Goal: Information Seeking & Learning: Learn about a topic

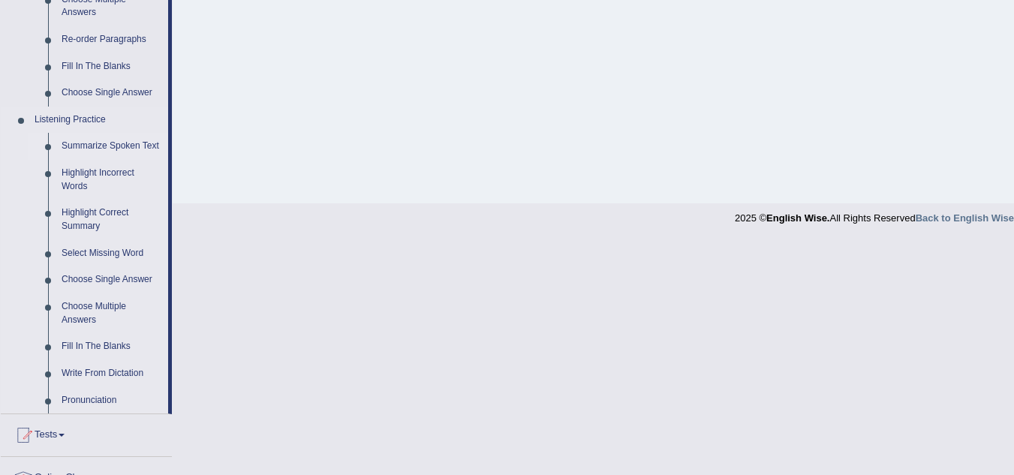
scroll to position [546, 0]
click at [106, 257] on link "Select Missing Word" at bounding box center [111, 254] width 113 height 27
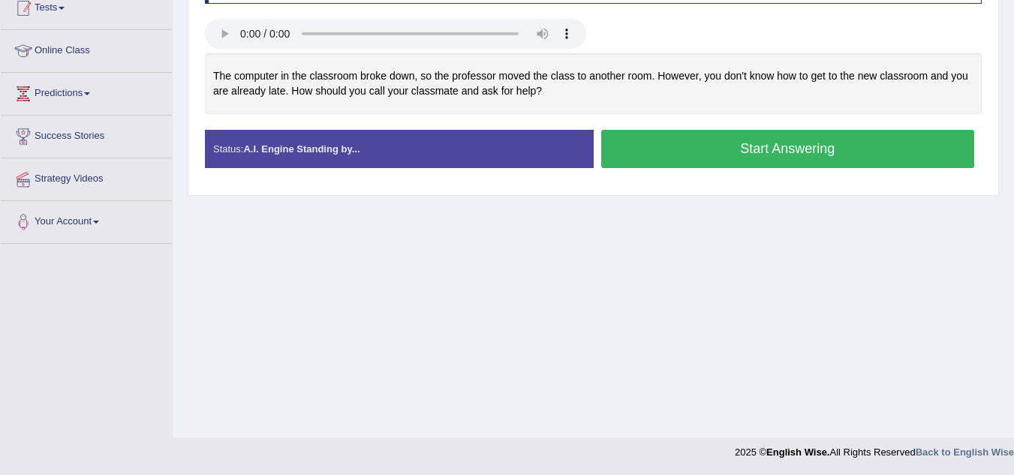
scroll to position [218, 0]
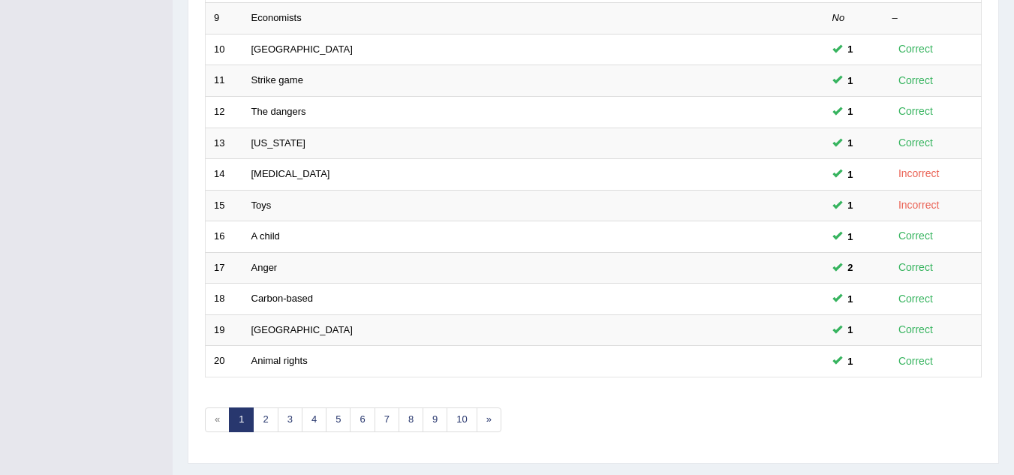
scroll to position [518, 0]
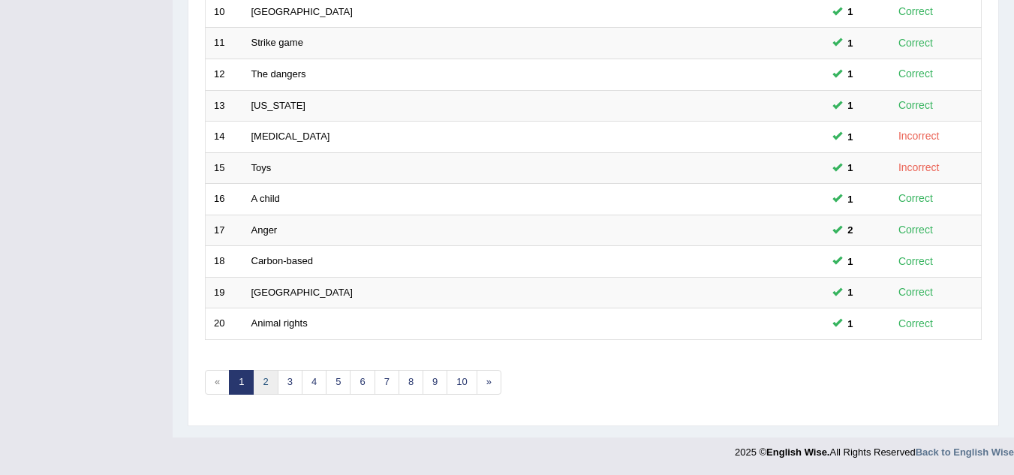
click at [269, 387] on link "2" at bounding box center [265, 382] width 25 height 25
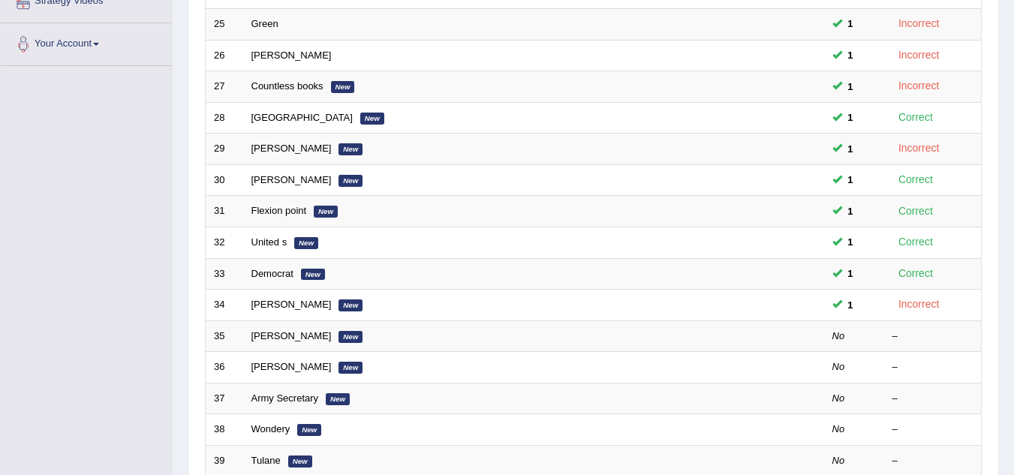
scroll to position [350, 0]
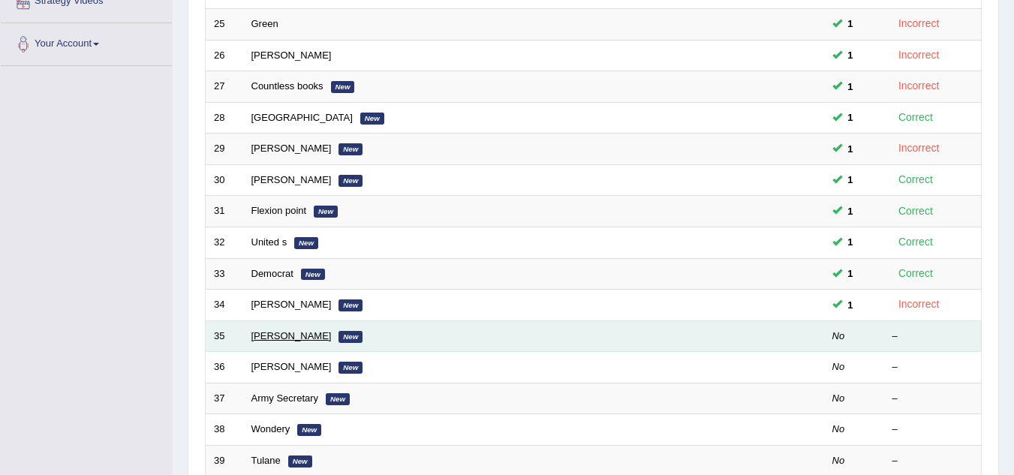
click at [262, 339] on link "Darren Brown" at bounding box center [291, 335] width 80 height 11
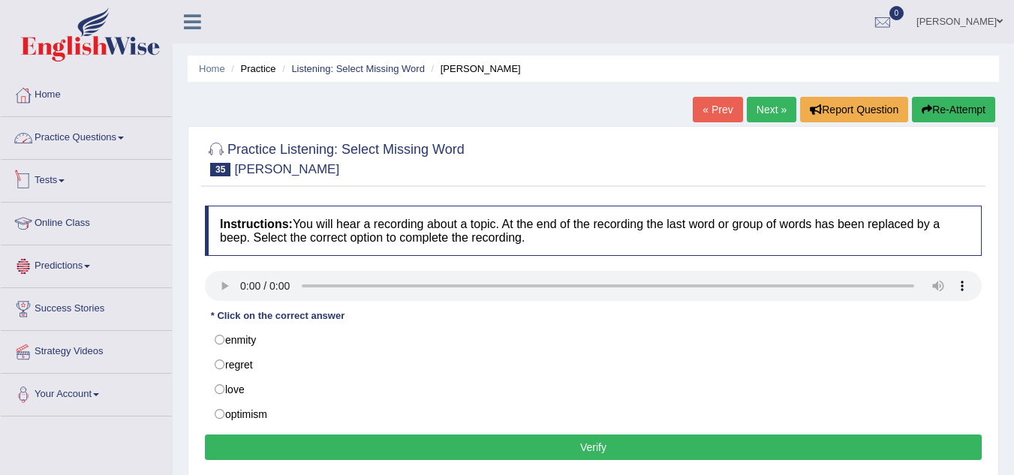
click at [115, 138] on link "Practice Questions" at bounding box center [86, 136] width 171 height 38
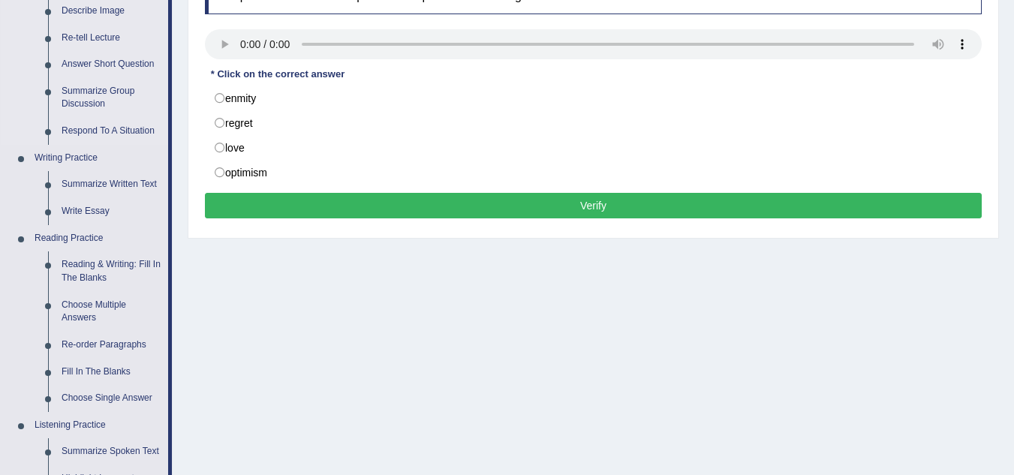
scroll to position [272, 0]
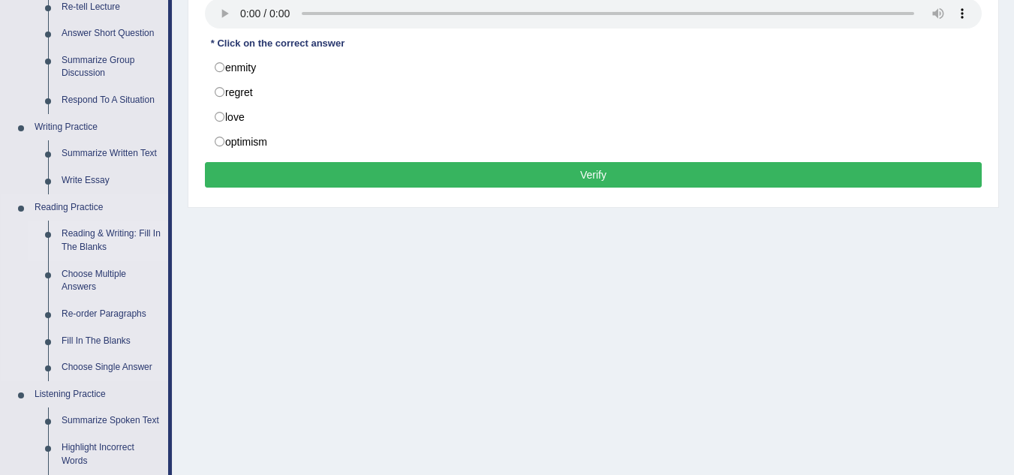
click at [98, 241] on link "Reading & Writing: Fill In The Blanks" at bounding box center [111, 241] width 113 height 40
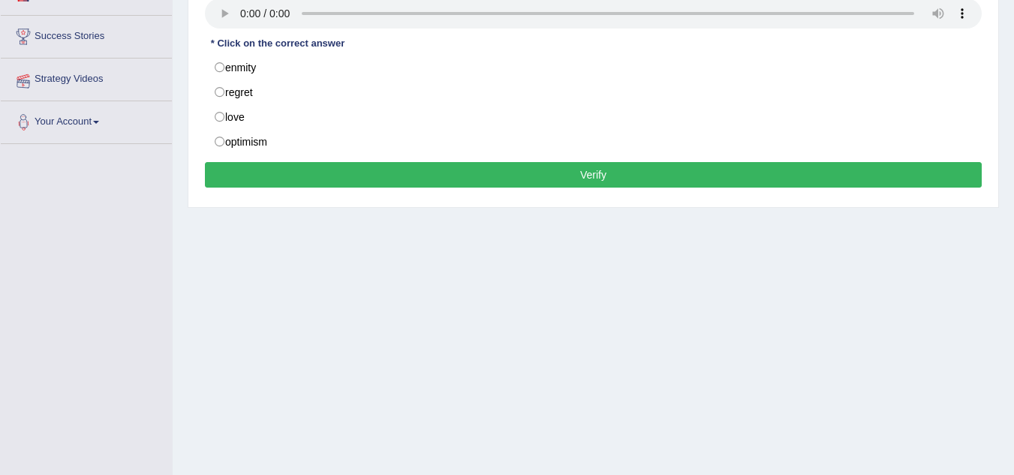
scroll to position [313, 0]
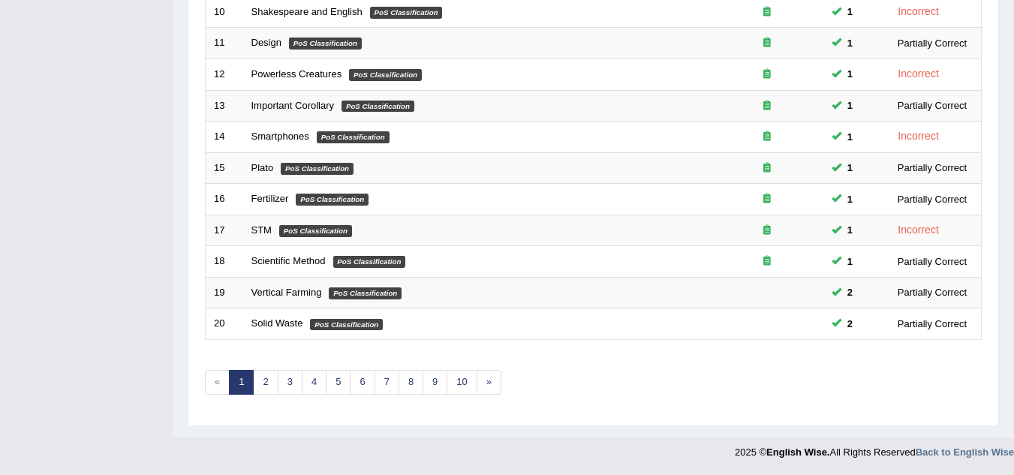
scroll to position [518, 0]
click at [263, 380] on link "2" at bounding box center [265, 383] width 25 height 25
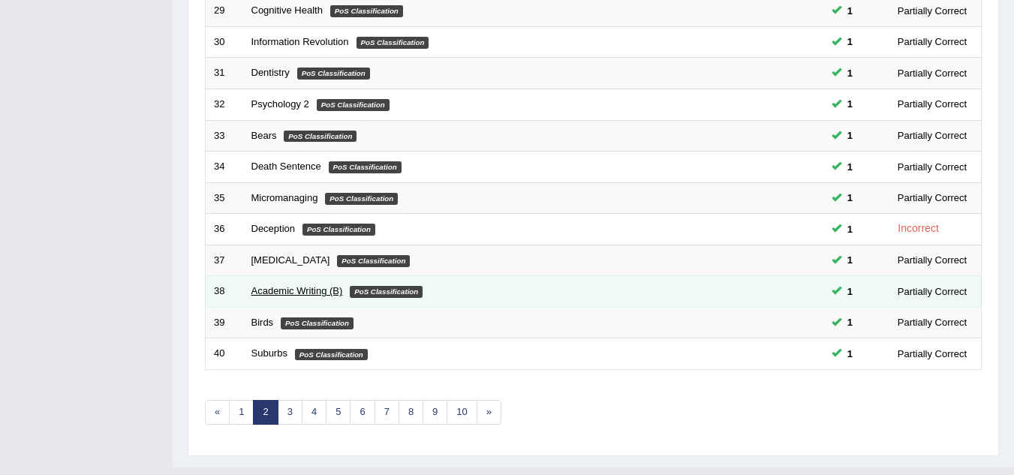
scroll to position [492, 0]
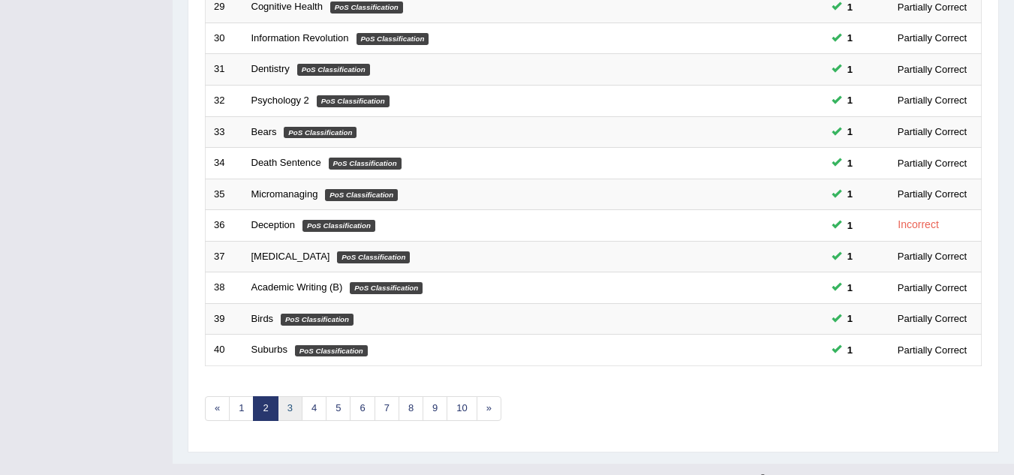
click at [291, 408] on link "3" at bounding box center [290, 408] width 25 height 25
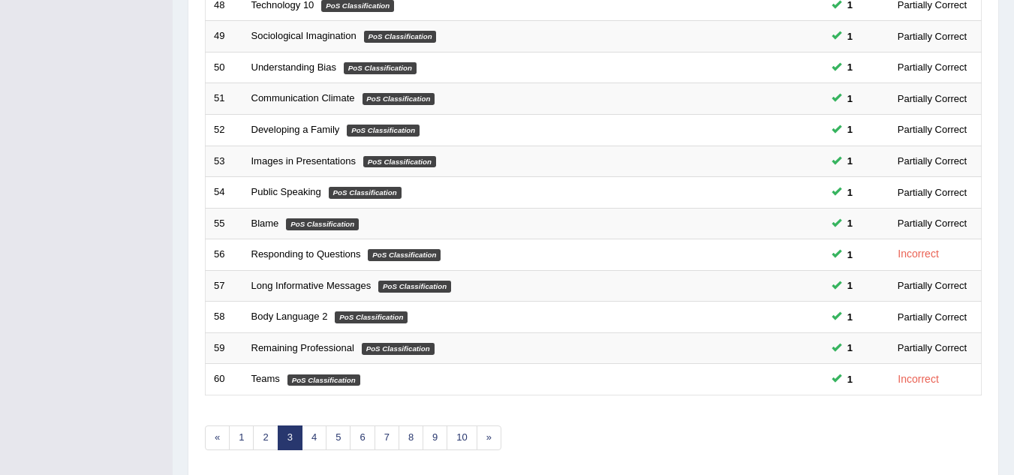
scroll to position [468, 0]
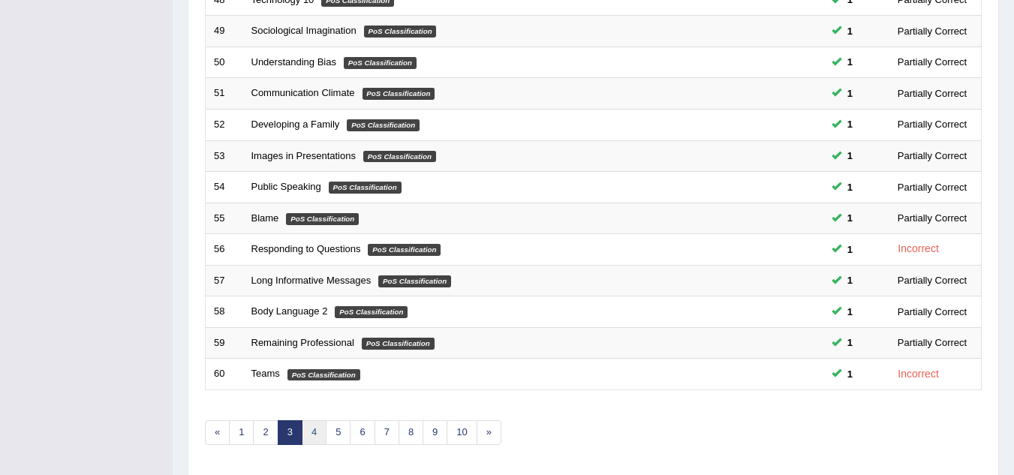
click at [306, 425] on link "4" at bounding box center [314, 432] width 25 height 25
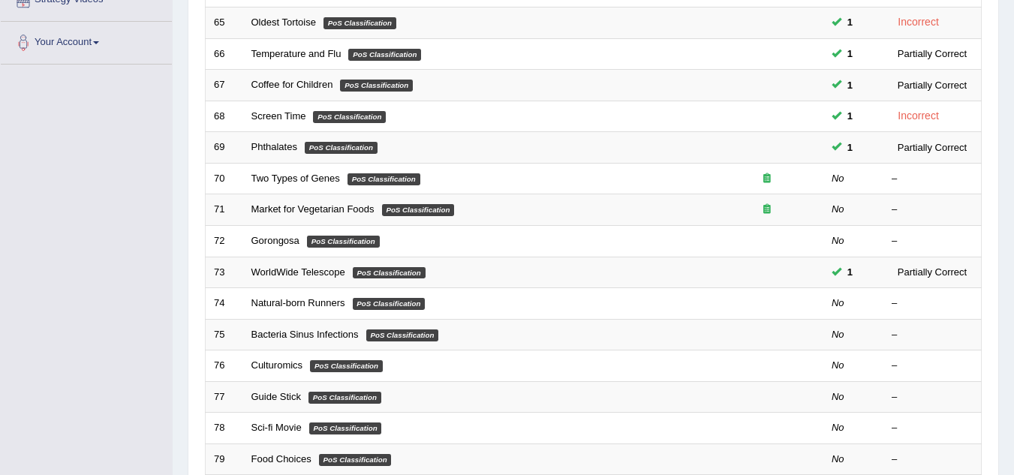
scroll to position [367, 0]
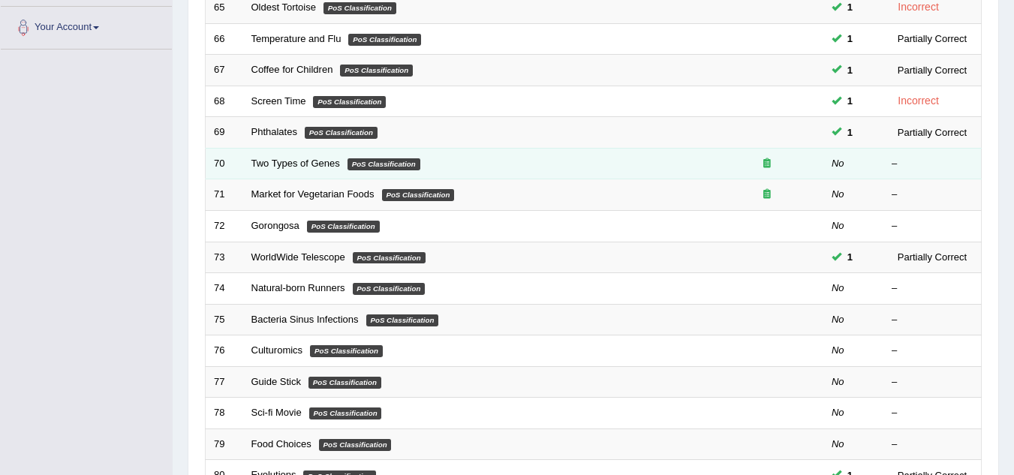
click at [278, 170] on td "Two Types of Genes PoS Classification" at bounding box center [476, 164] width 467 height 32
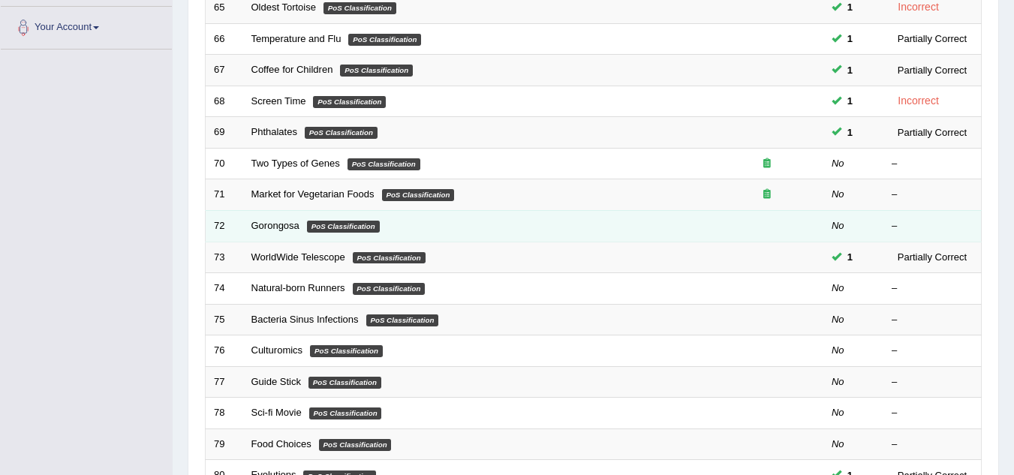
scroll to position [381, 0]
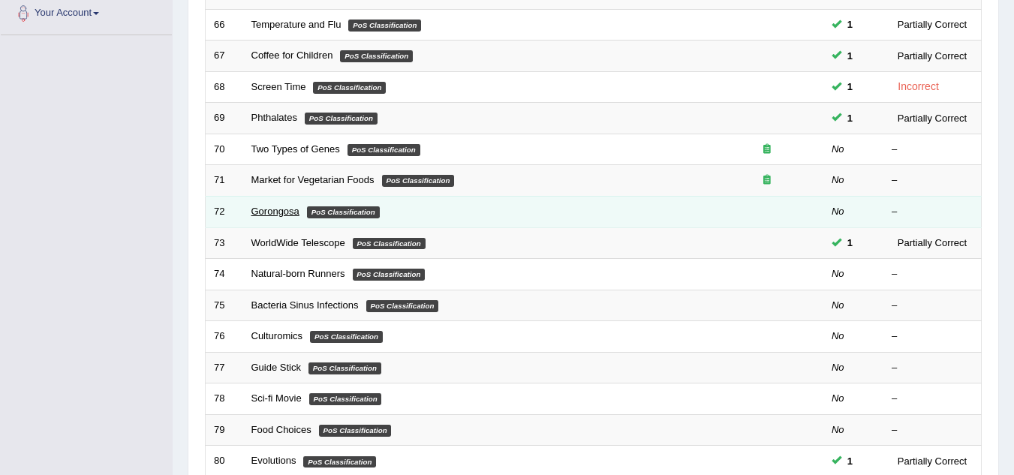
click at [277, 208] on link "Gorongosa" at bounding box center [275, 211] width 48 height 11
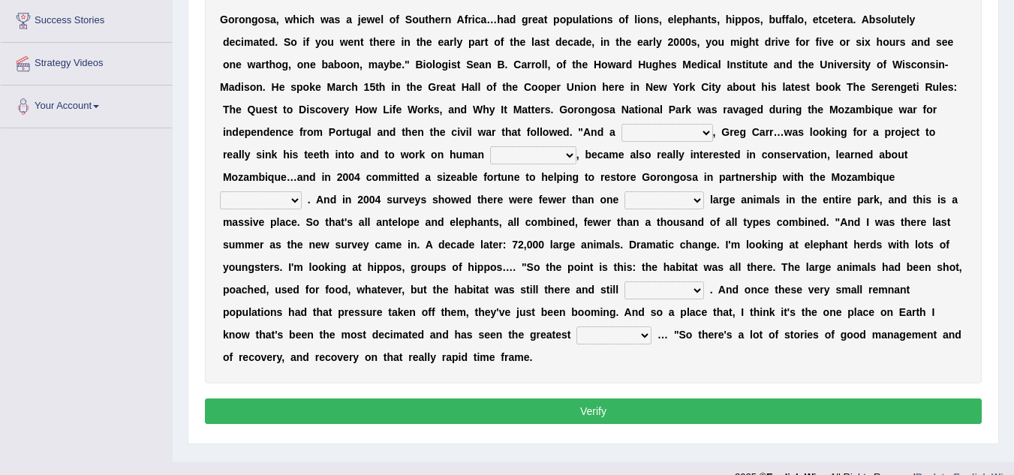
scroll to position [287, 0]
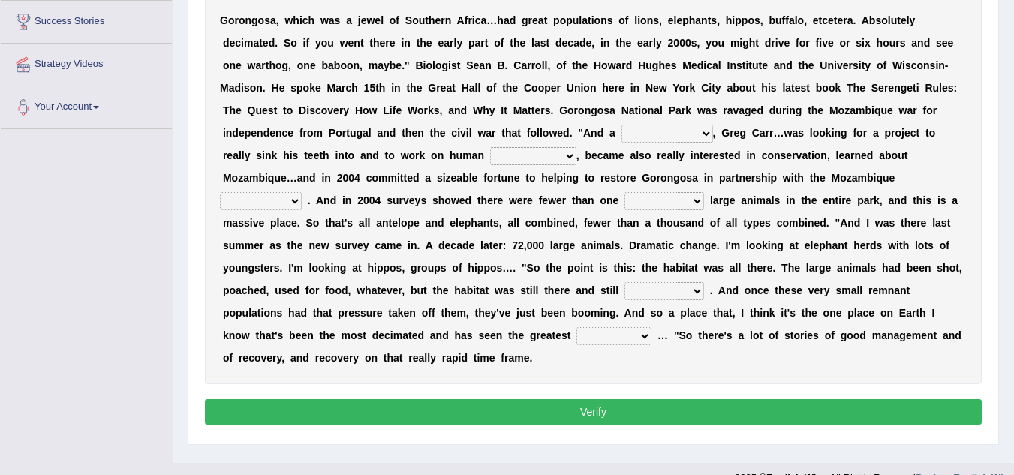
click at [827, 23] on b "c" at bounding box center [825, 20] width 6 height 12
drag, startPoint x: 827, startPoint y: 23, endPoint x: 754, endPoint y: 29, distance: 73.1
click at [754, 29] on div "G o r o n g o s a , w h i c h w a s a j e w e l o f S o u t h e r n A f r i c a…" at bounding box center [593, 189] width 777 height 390
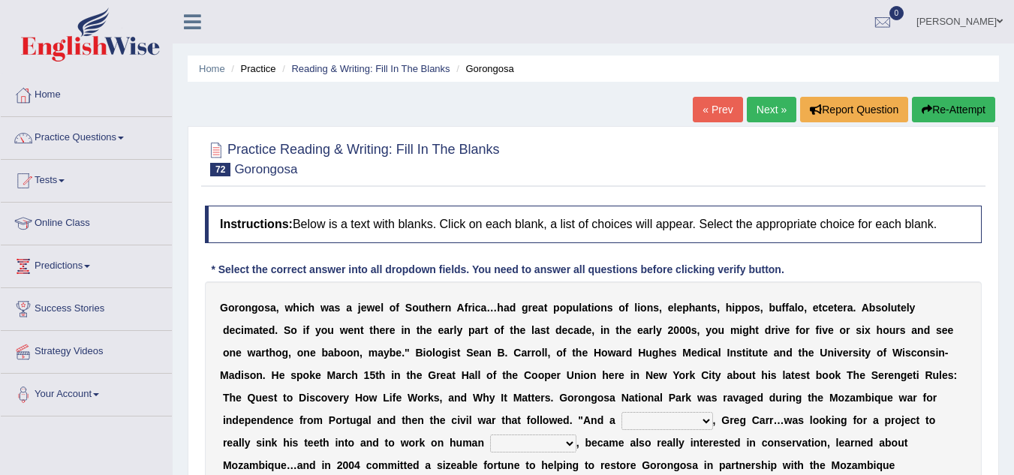
scroll to position [1, 0]
click at [100, 144] on link "Practice Questions" at bounding box center [86, 135] width 171 height 38
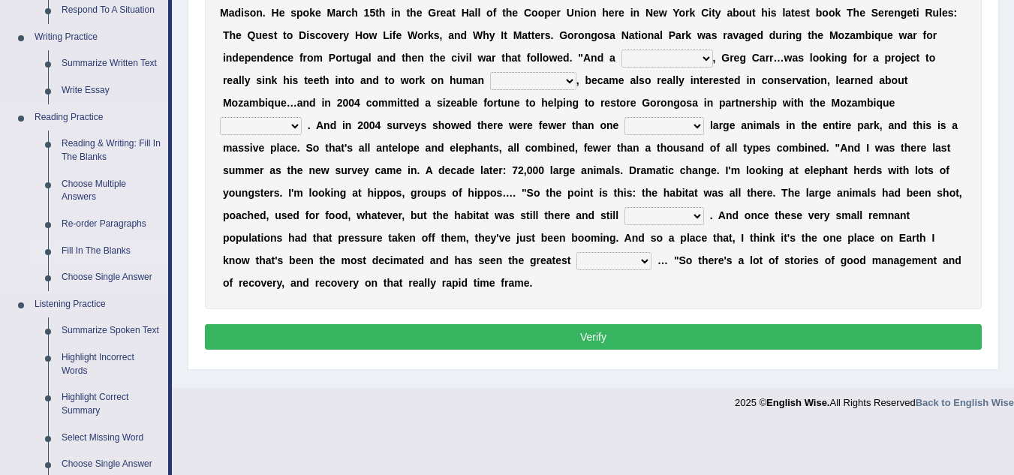
scroll to position [362, 0]
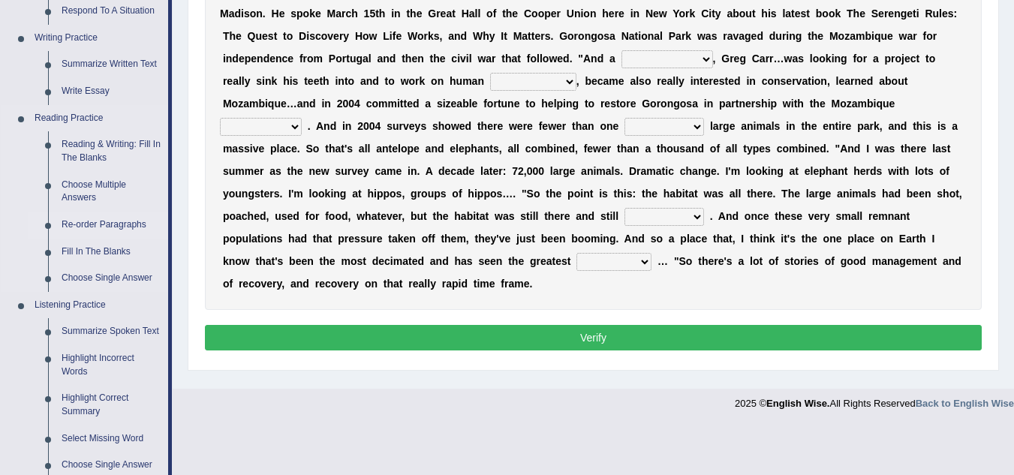
click at [86, 215] on link "Re-order Paragraphs" at bounding box center [111, 225] width 113 height 27
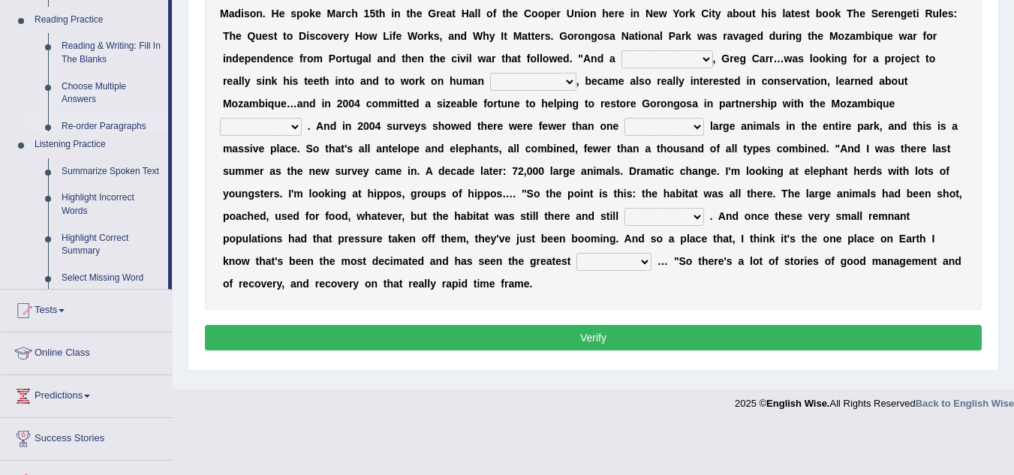
scroll to position [313, 0]
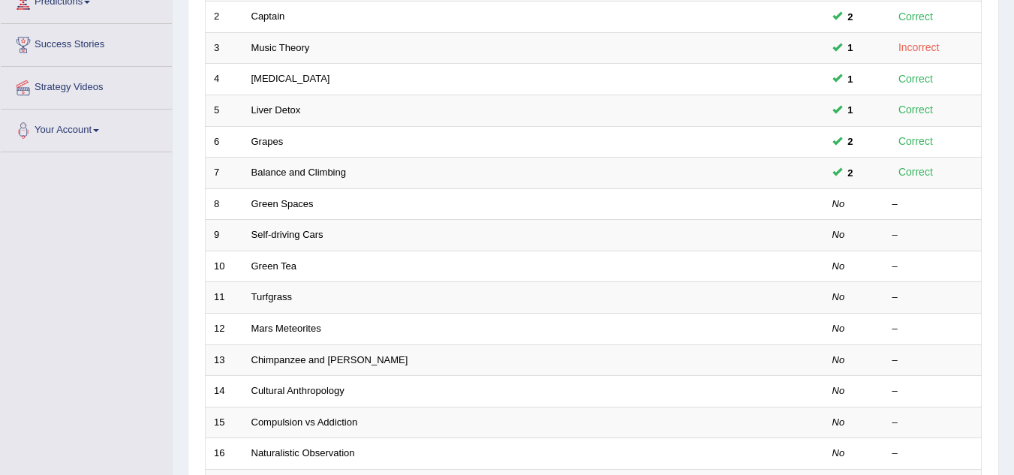
scroll to position [262, 0]
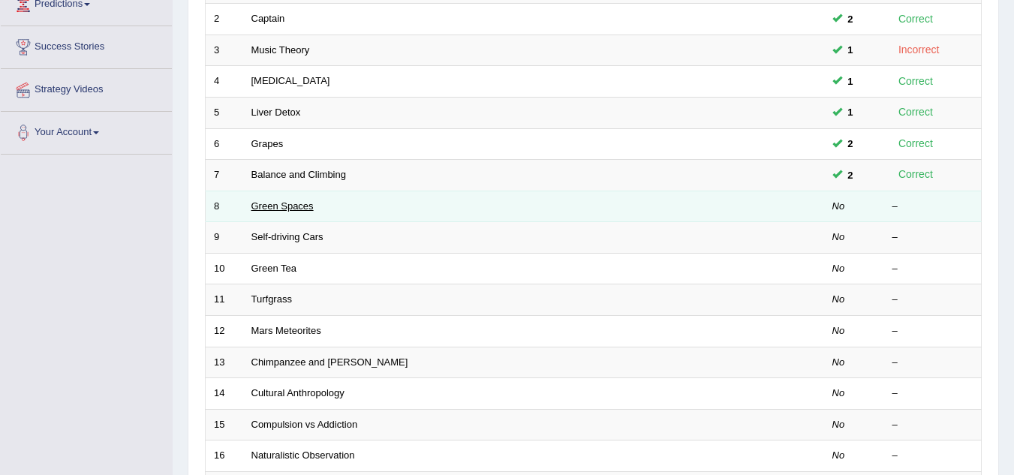
click at [267, 203] on link "Green Spaces" at bounding box center [282, 205] width 62 height 11
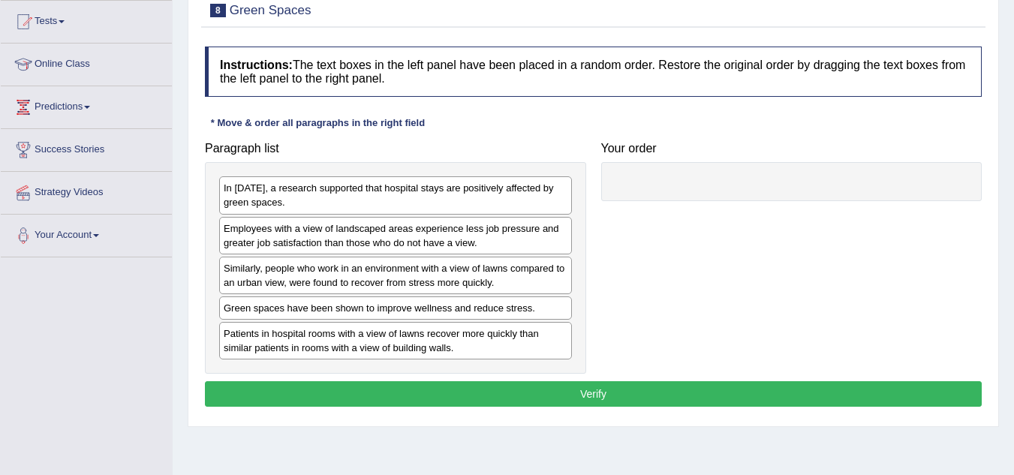
scroll to position [158, 0]
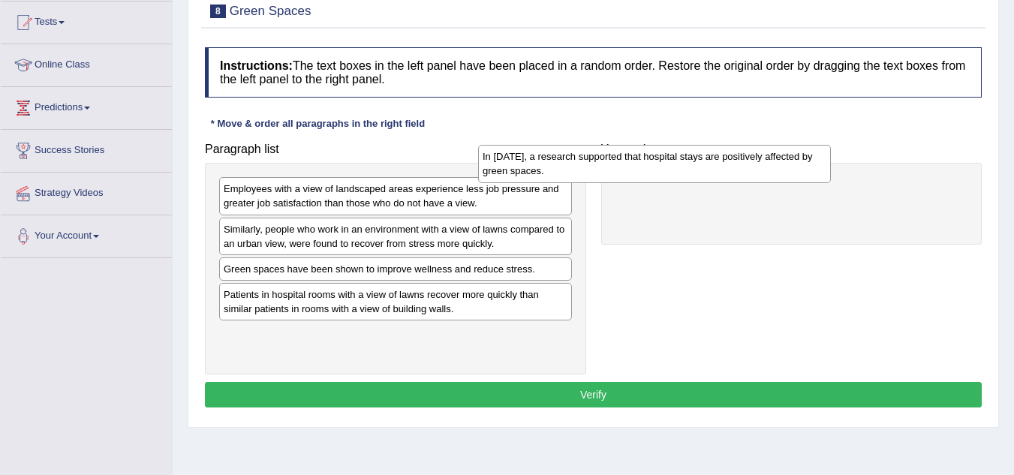
drag, startPoint x: 502, startPoint y: 198, endPoint x: 798, endPoint y: 155, distance: 299.5
click at [798, 155] on div "In [DATE], a research supported that hospital stays are positively affected by …" at bounding box center [654, 164] width 353 height 38
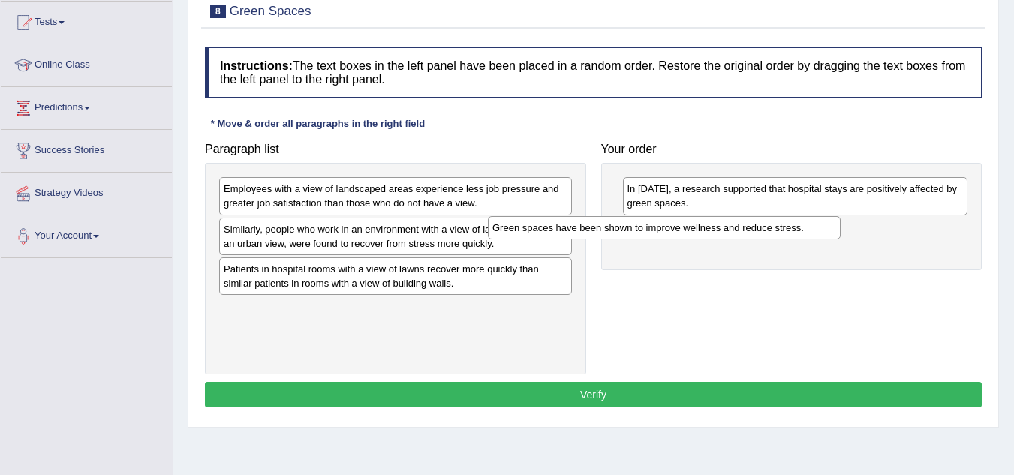
drag, startPoint x: 410, startPoint y: 272, endPoint x: 699, endPoint y: 230, distance: 292.5
click at [699, 230] on div "Green spaces have been shown to improve wellness and reduce stress." at bounding box center [664, 227] width 353 height 23
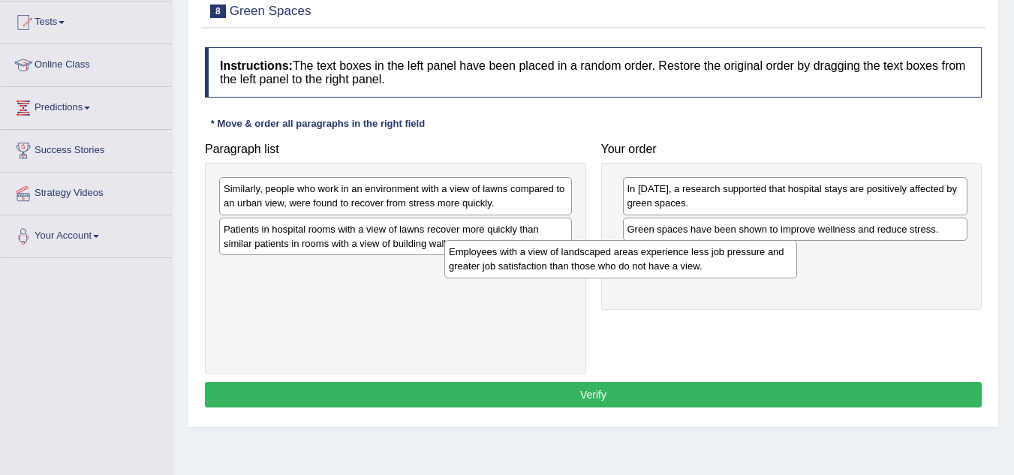
drag, startPoint x: 375, startPoint y: 206, endPoint x: 657, endPoint y: 266, distance: 287.5
click at [657, 266] on div "Employees with a view of landscaped areas experience less job pressure and grea…" at bounding box center [620, 259] width 353 height 38
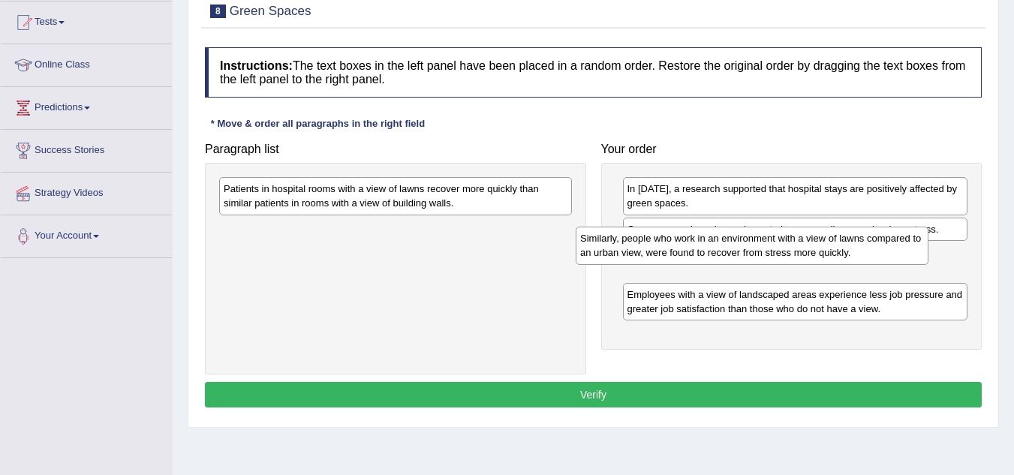
drag, startPoint x: 469, startPoint y: 202, endPoint x: 842, endPoint y: 250, distance: 376.0
click at [842, 250] on div "Similarly, people who work in an environment with a view of lawns compared to a…" at bounding box center [751, 246] width 353 height 38
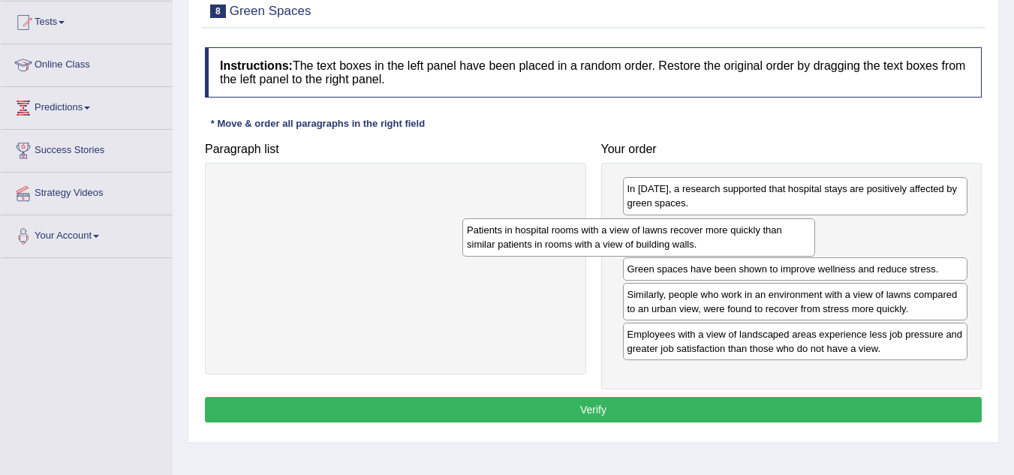
drag, startPoint x: 491, startPoint y: 194, endPoint x: 776, endPoint y: 245, distance: 288.9
click at [776, 245] on div "Patients in hospital rooms with a view of lawns recover more quickly than simil…" at bounding box center [638, 237] width 353 height 38
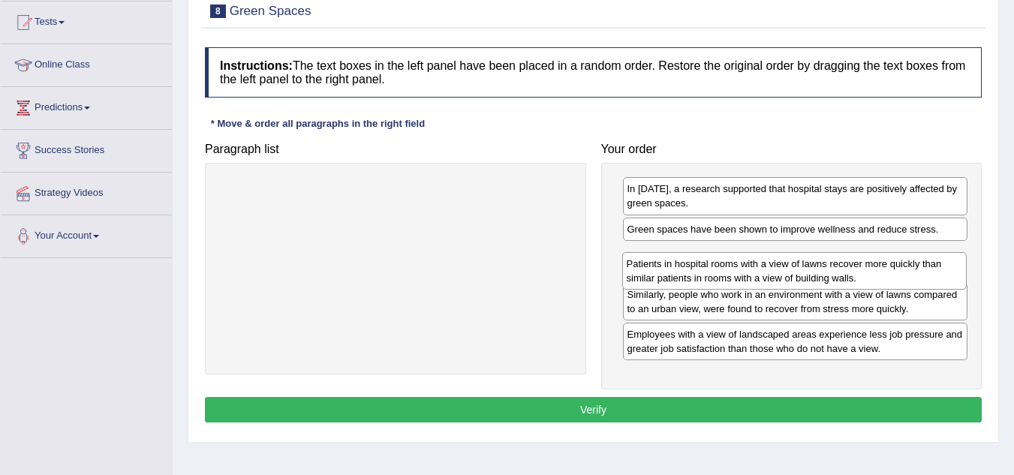
drag, startPoint x: 776, startPoint y: 245, endPoint x: 771, endPoint y: 279, distance: 34.8
click at [771, 279] on div "Patients in hospital rooms with a view of lawns recover more quickly than simil…" at bounding box center [794, 271] width 345 height 38
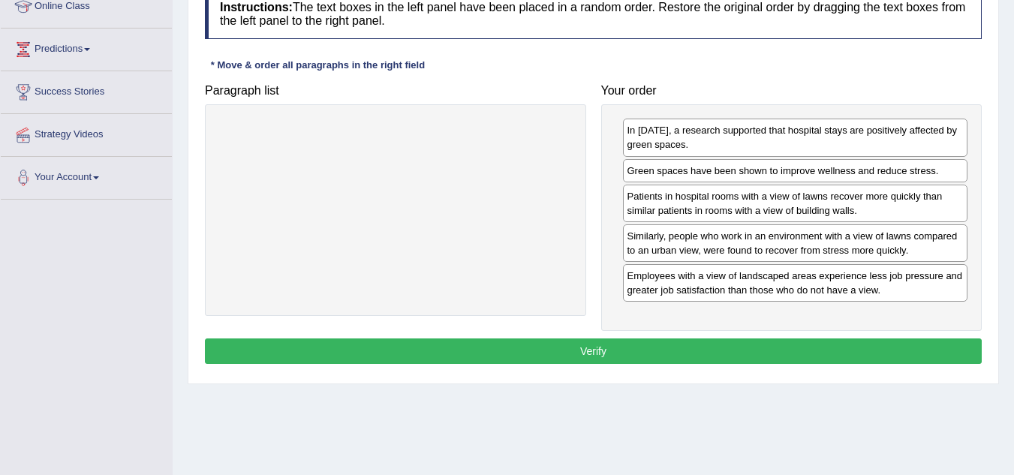
scroll to position [224, 0]
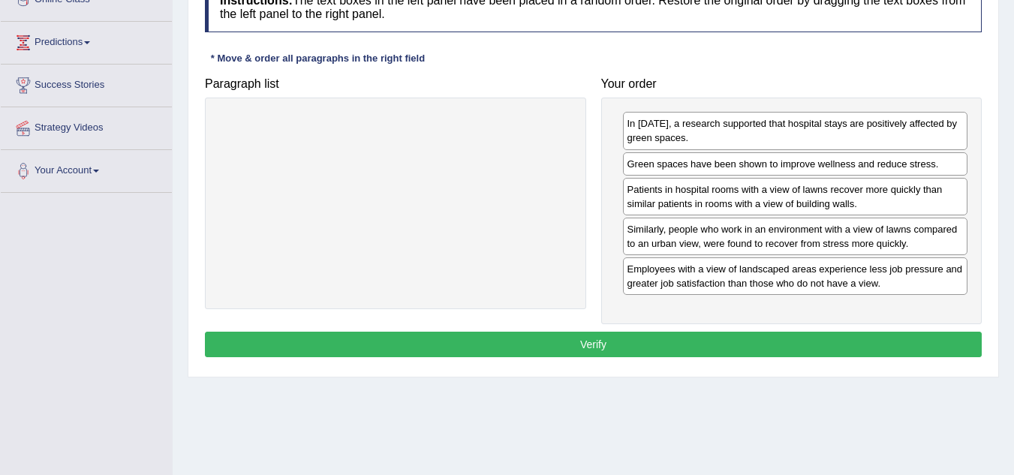
click at [657, 253] on div "Similarly, people who work in an environment with a view of lawns compared to a…" at bounding box center [795, 237] width 345 height 38
click at [657, 251] on div "Similarly, people who work in an environment with a view of lawns compared to a…" at bounding box center [795, 234] width 345 height 38
click at [642, 348] on button "Verify" at bounding box center [593, 345] width 777 height 26
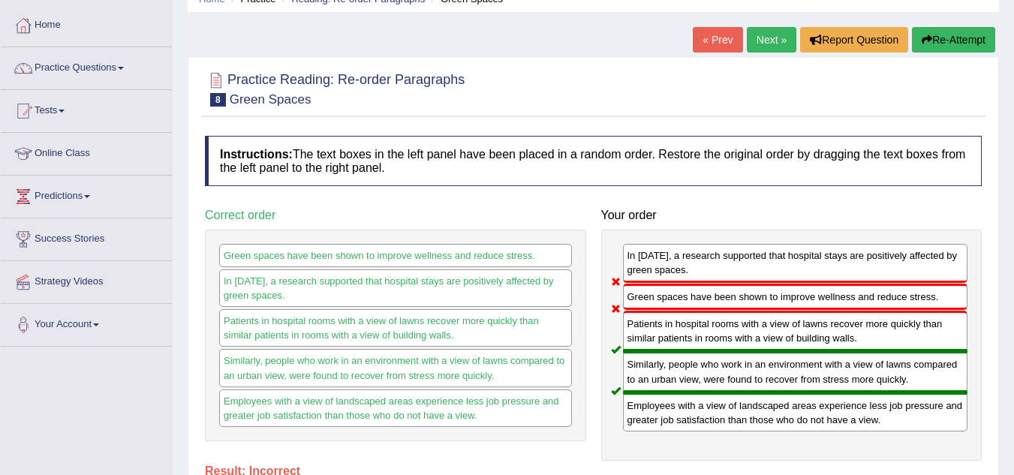
scroll to position [51, 0]
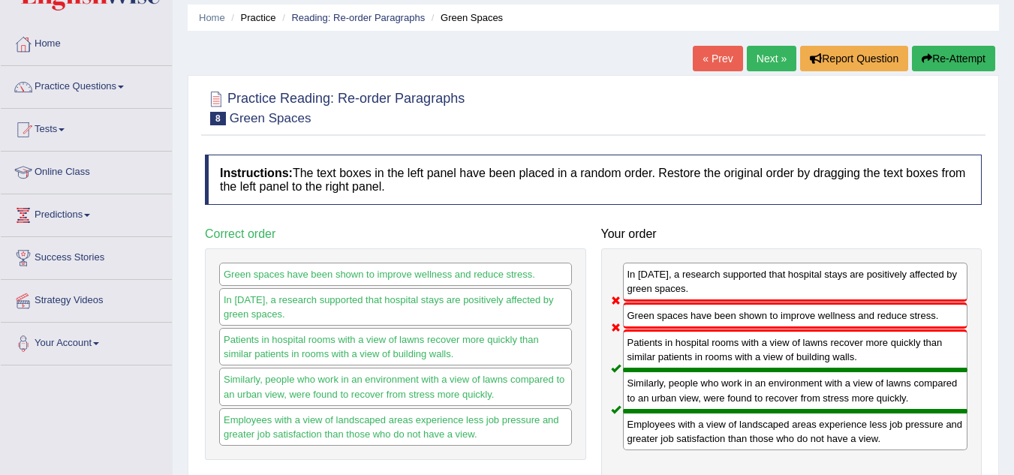
click at [759, 50] on link "Next »" at bounding box center [772, 59] width 50 height 26
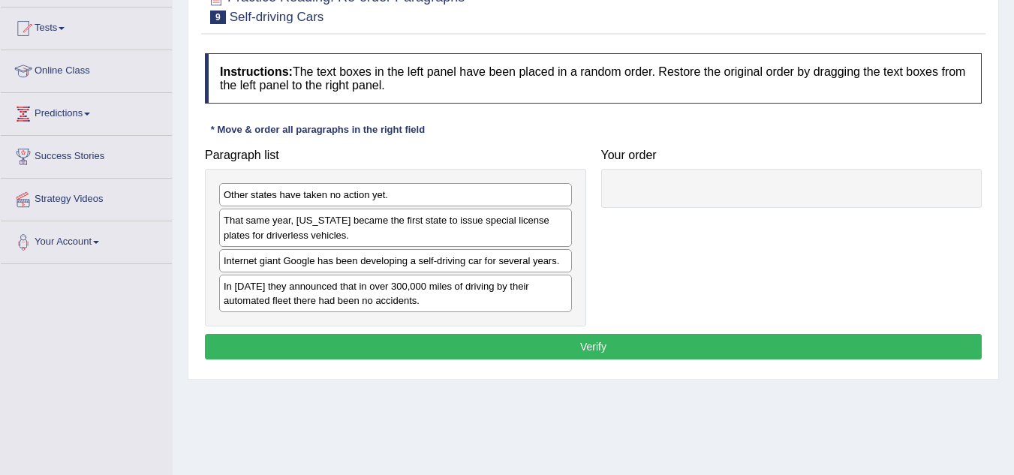
scroll to position [152, 0]
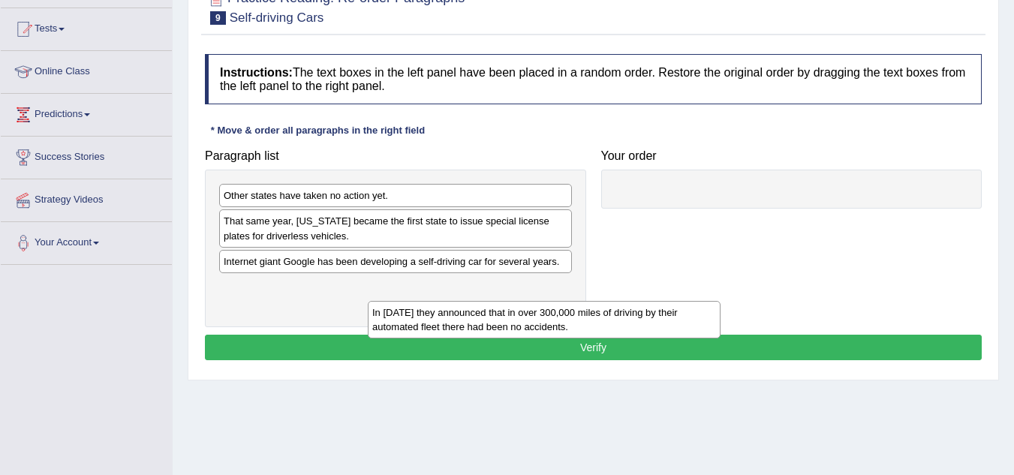
drag, startPoint x: 286, startPoint y: 302, endPoint x: 379, endPoint y: 314, distance: 93.8
click at [379, 314] on div "In [DATE] they announced that in over 300,000 miles of driving by their automat…" at bounding box center [544, 320] width 353 height 38
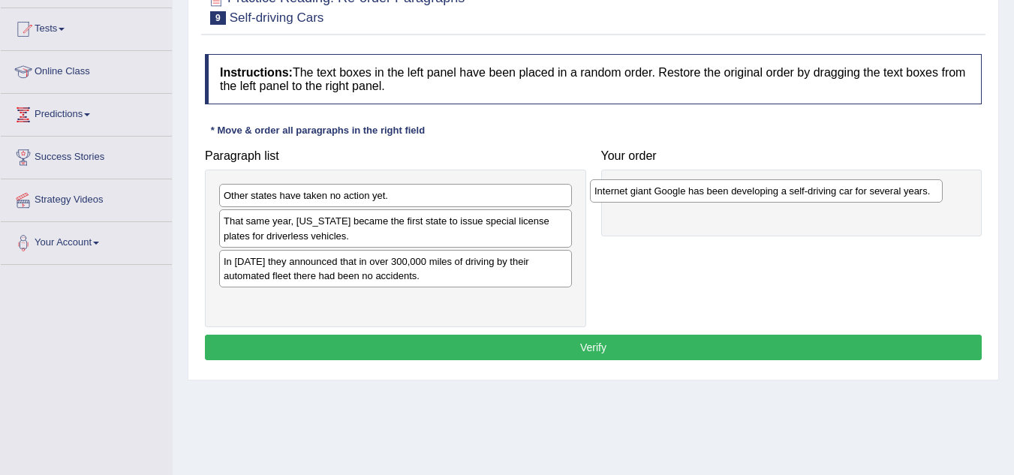
drag, startPoint x: 350, startPoint y: 261, endPoint x: 738, endPoint y: 187, distance: 394.2
click at [738, 187] on div "Internet giant Google has been developing a self-driving car for several years." at bounding box center [766, 190] width 353 height 23
click at [348, 195] on div "Other states have taken no action yet." at bounding box center [395, 195] width 353 height 23
click at [349, 195] on div "Other states have taken no action yet." at bounding box center [396, 195] width 353 height 23
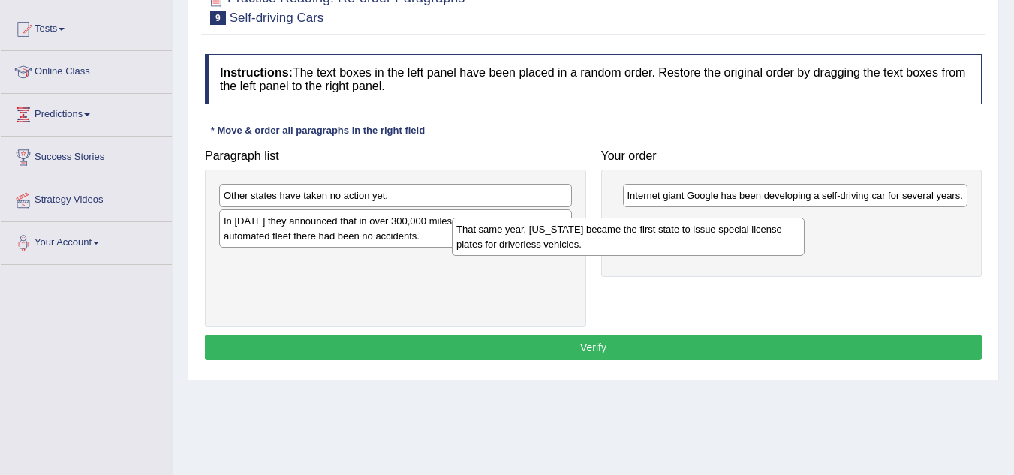
drag, startPoint x: 506, startPoint y: 234, endPoint x: 762, endPoint y: 242, distance: 256.7
click at [762, 242] on div "That same year, Nevada became the first state to issue special license plates f…" at bounding box center [628, 237] width 353 height 38
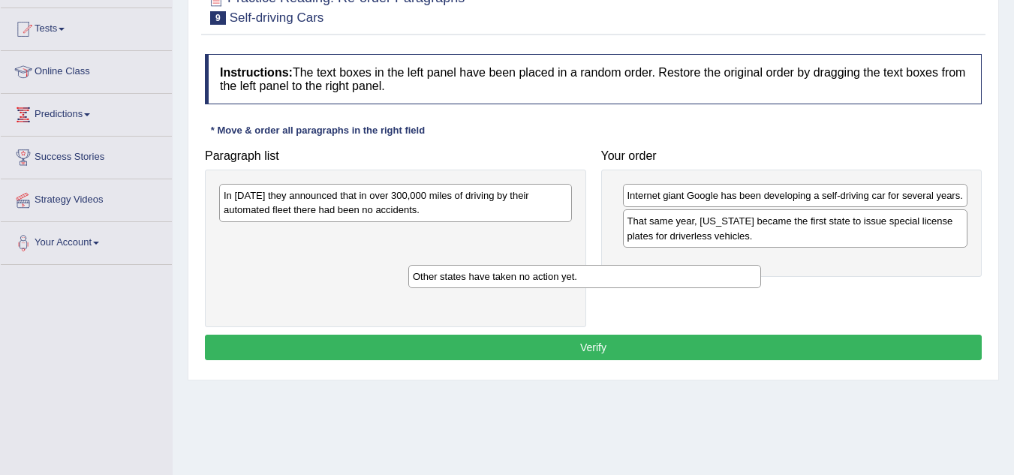
drag, startPoint x: 490, startPoint y: 203, endPoint x: 733, endPoint y: 290, distance: 258.5
click at [733, 288] on div "Other states have taken no action yet." at bounding box center [584, 276] width 353 height 23
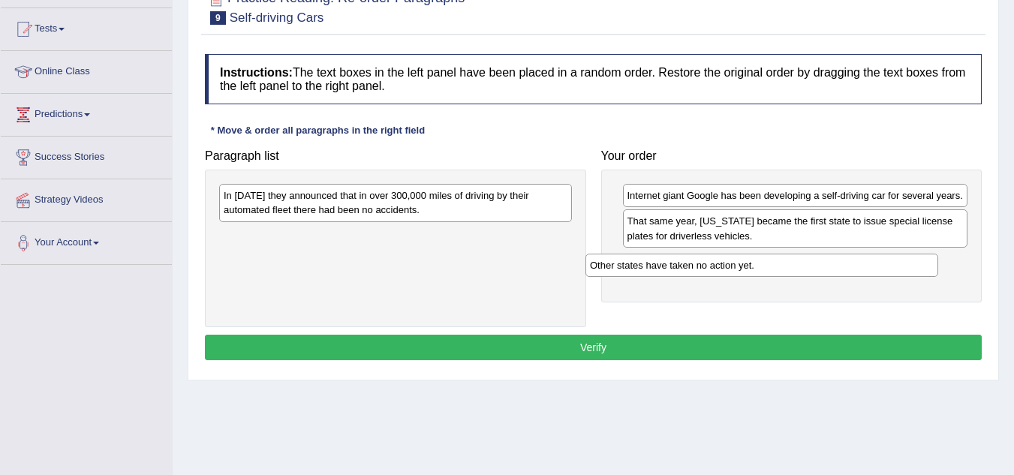
drag, startPoint x: 482, startPoint y: 243, endPoint x: 881, endPoint y: 263, distance: 399.7
click at [881, 263] on div "Other states have taken no action yet." at bounding box center [761, 265] width 353 height 23
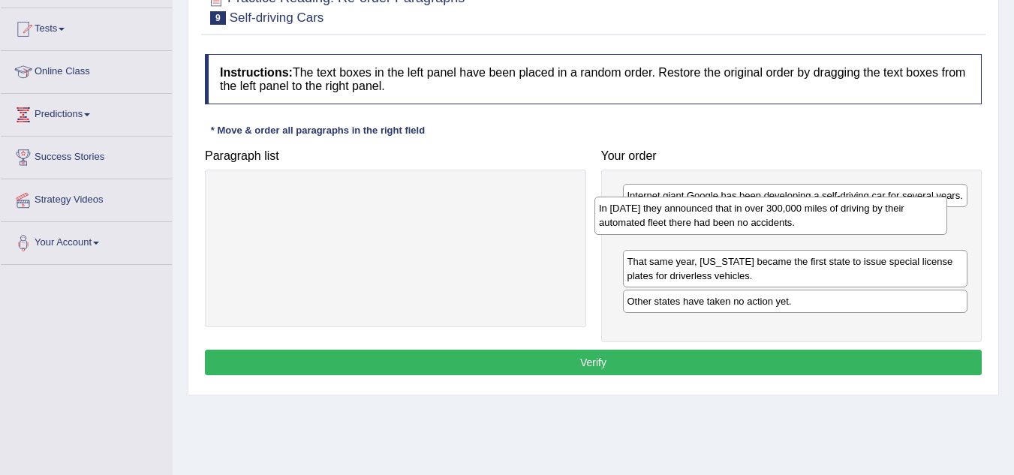
drag, startPoint x: 493, startPoint y: 209, endPoint x: 900, endPoint y: 221, distance: 406.8
click at [900, 221] on div "In 2012 they announced that in over 300,000 miles of driving by their automated…" at bounding box center [770, 216] width 353 height 38
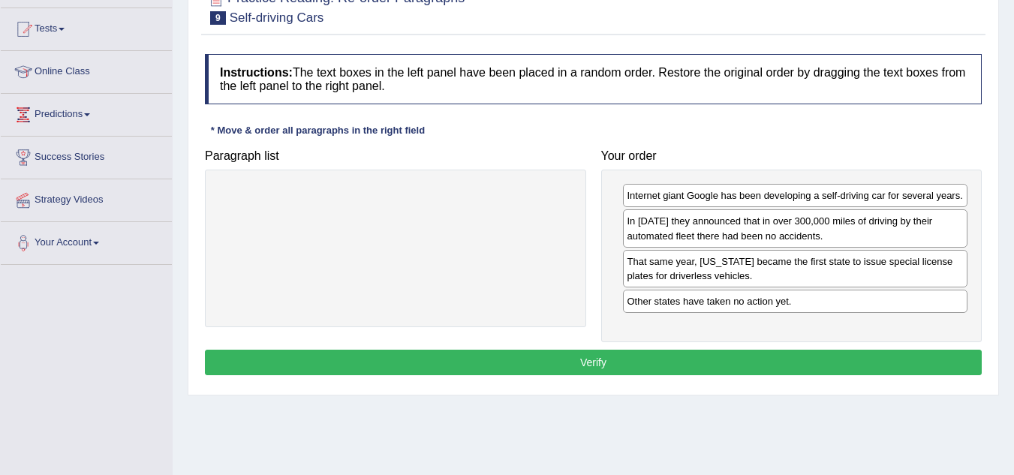
click at [648, 353] on button "Verify" at bounding box center [593, 363] width 777 height 26
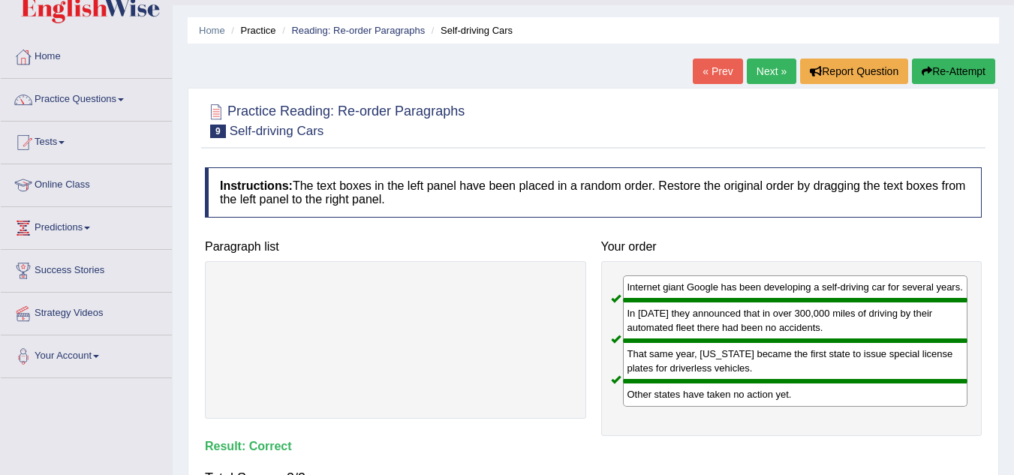
scroll to position [37, 0]
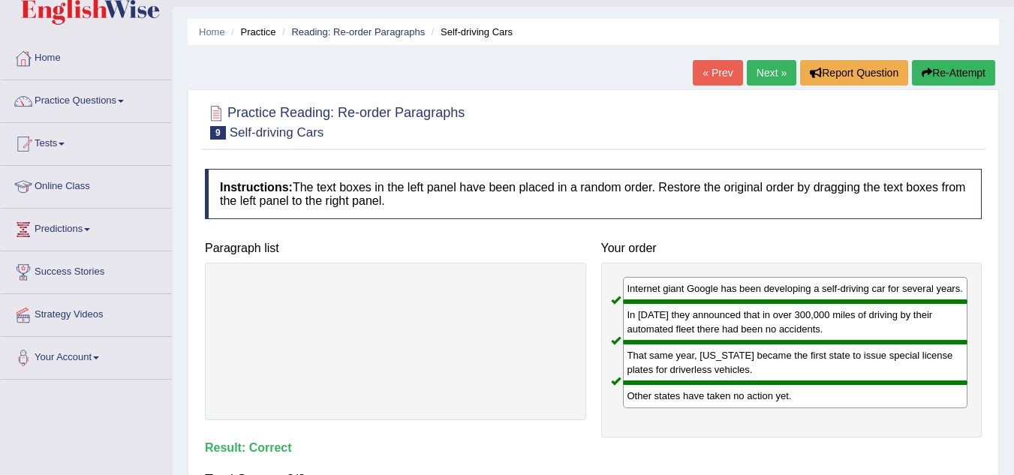
click at [762, 70] on link "Next »" at bounding box center [772, 73] width 50 height 26
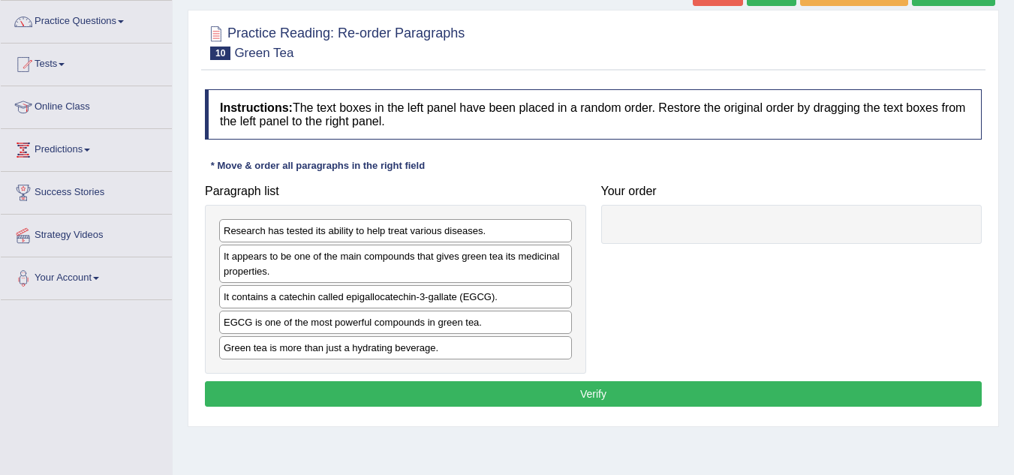
scroll to position [121, 0]
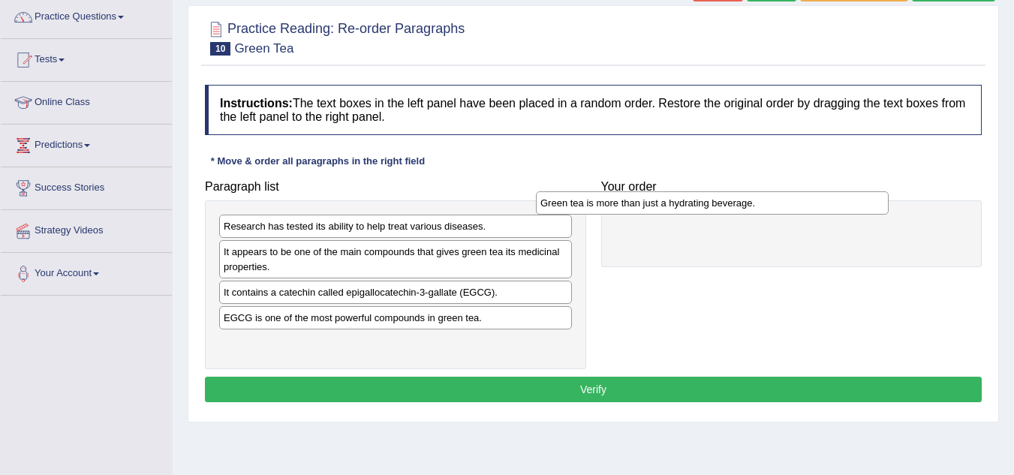
drag, startPoint x: 334, startPoint y: 345, endPoint x: 672, endPoint y: 204, distance: 366.6
click at [672, 204] on div "Green tea is more than just a hydrating beverage." at bounding box center [712, 202] width 353 height 23
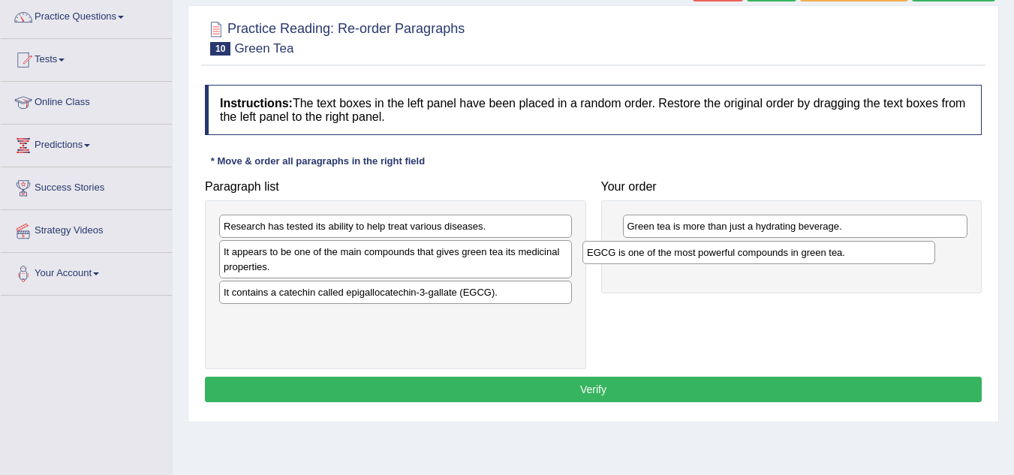
drag, startPoint x: 396, startPoint y: 329, endPoint x: 765, endPoint y: 263, distance: 374.1
click at [765, 263] on div "EGCG is one of the most powerful compounds in green tea." at bounding box center [758, 252] width 353 height 23
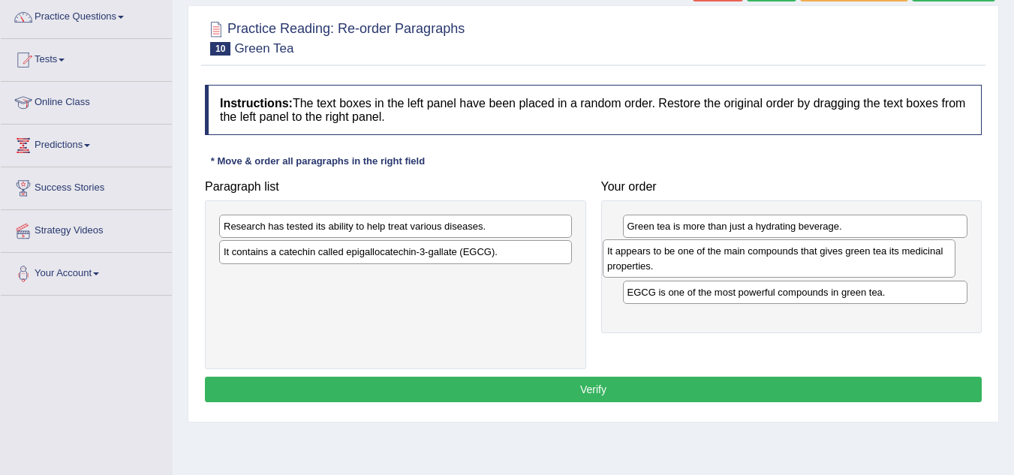
drag, startPoint x: 407, startPoint y: 270, endPoint x: 791, endPoint y: 269, distance: 383.4
click at [791, 269] on div "It appears to be one of the main compounds that gives green tea its medicinal p…" at bounding box center [778, 258] width 353 height 38
click at [507, 227] on div "Research has tested its ability to help treat various diseases." at bounding box center [395, 226] width 353 height 23
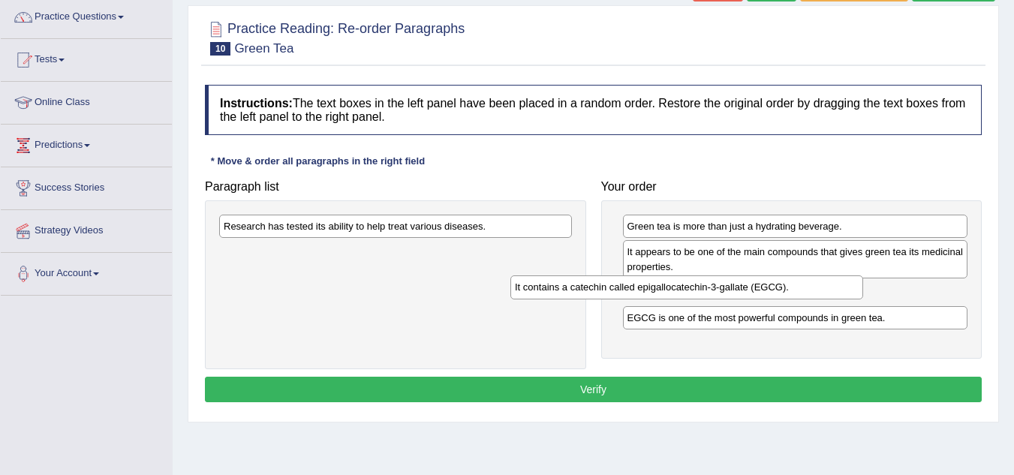
drag, startPoint x: 446, startPoint y: 251, endPoint x: 784, endPoint y: 283, distance: 339.8
click at [784, 283] on div "It contains a catechin called epigallocatechin-3-gallate (EGCG)." at bounding box center [686, 286] width 353 height 23
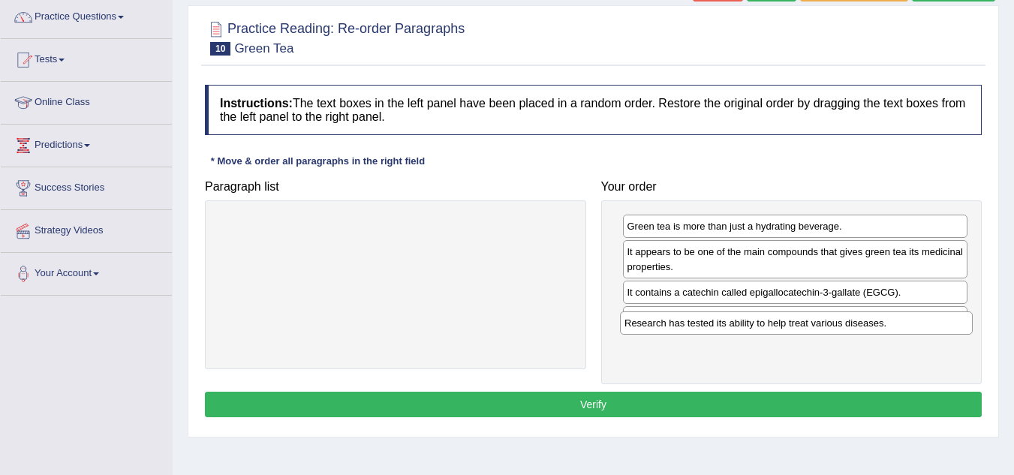
drag, startPoint x: 467, startPoint y: 227, endPoint x: 870, endPoint y: 323, distance: 414.9
click at [870, 323] on div "Research has tested its ability to help treat various diseases." at bounding box center [796, 322] width 353 height 23
click at [692, 410] on button "Verify" at bounding box center [593, 405] width 777 height 26
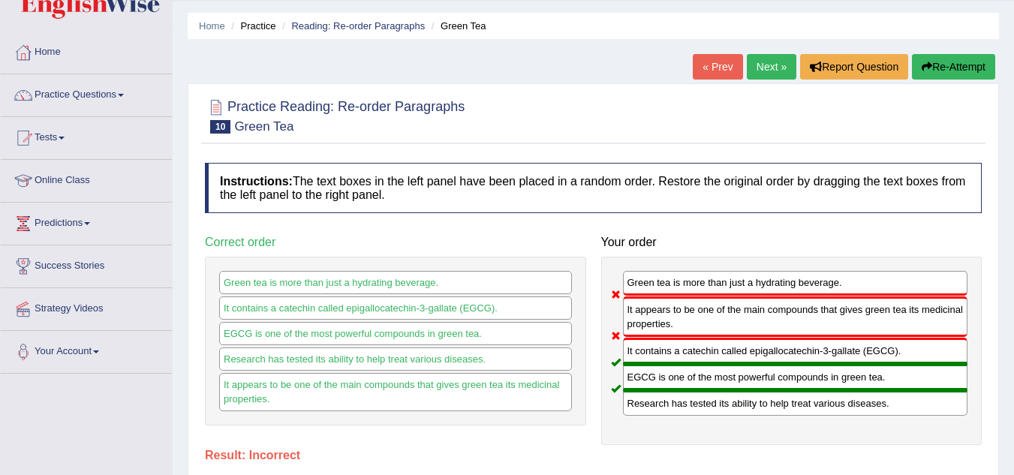
scroll to position [44, 0]
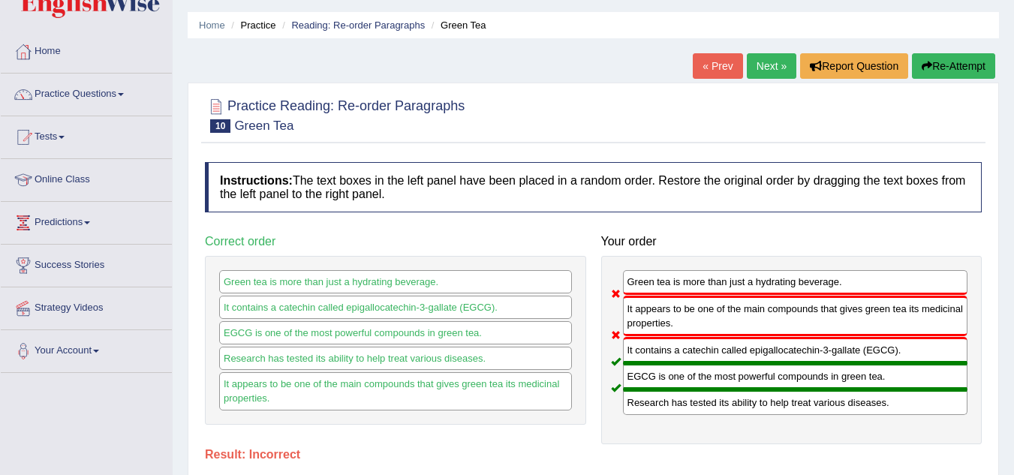
click at [754, 74] on link "Next »" at bounding box center [772, 66] width 50 height 26
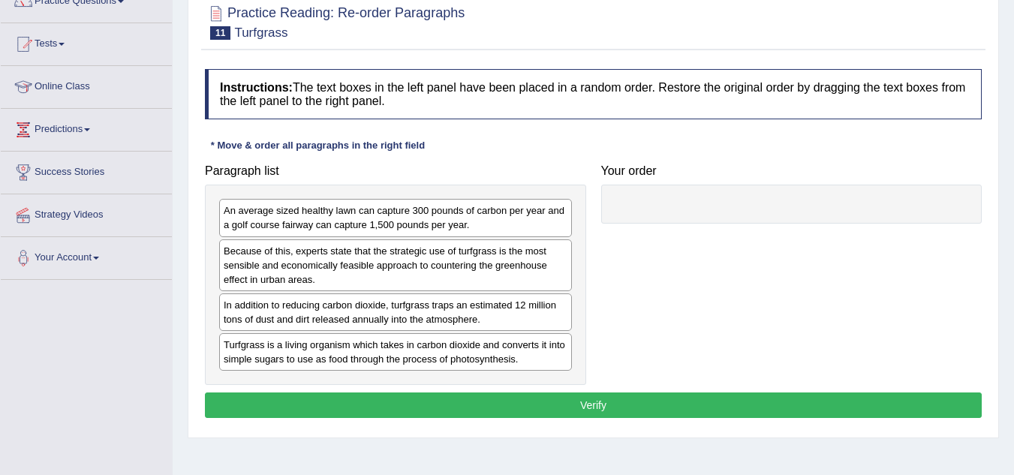
scroll to position [175, 0]
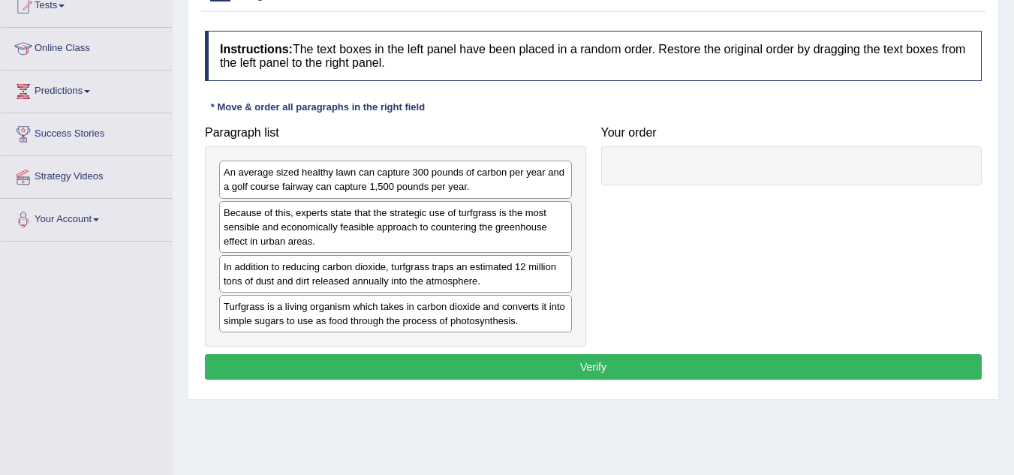
click at [313, 183] on div "An average sized healthy lawn can capture 300 pounds of carbon per year and a g…" at bounding box center [395, 180] width 353 height 38
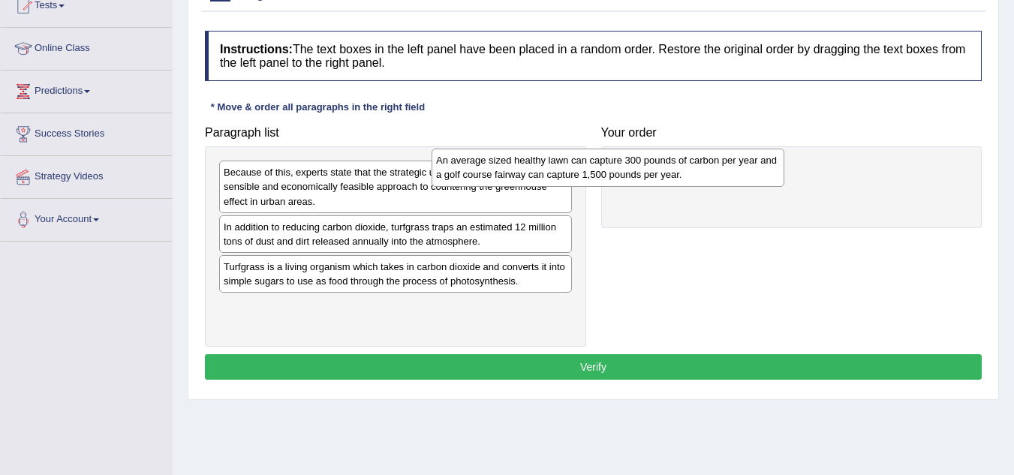
drag, startPoint x: 452, startPoint y: 172, endPoint x: 694, endPoint y: 159, distance: 242.7
click at [694, 159] on div "An average sized healthy lawn can capture 300 pounds of carbon per year and a g…" at bounding box center [607, 168] width 353 height 38
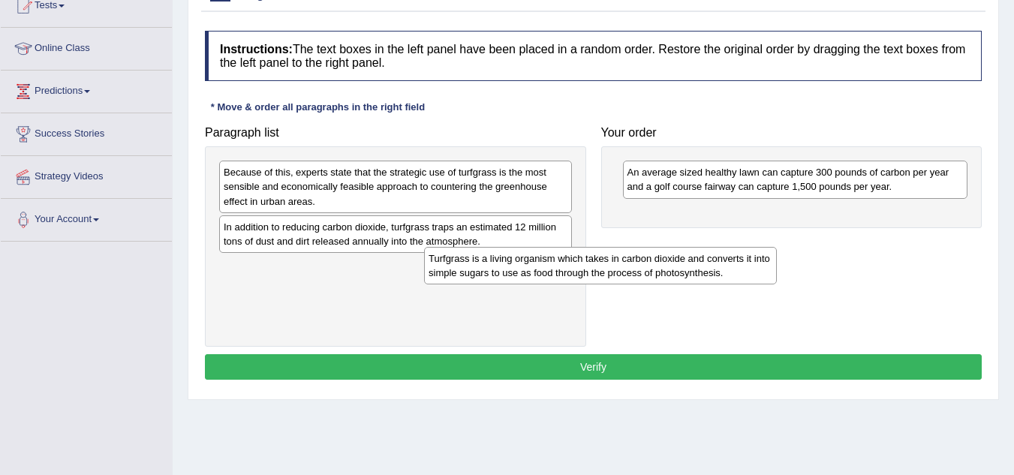
drag, startPoint x: 382, startPoint y: 278, endPoint x: 663, endPoint y: 254, distance: 282.4
click at [663, 254] on div "Turfgrass is a living organism which takes in carbon dioxide and converts it in…" at bounding box center [600, 266] width 353 height 38
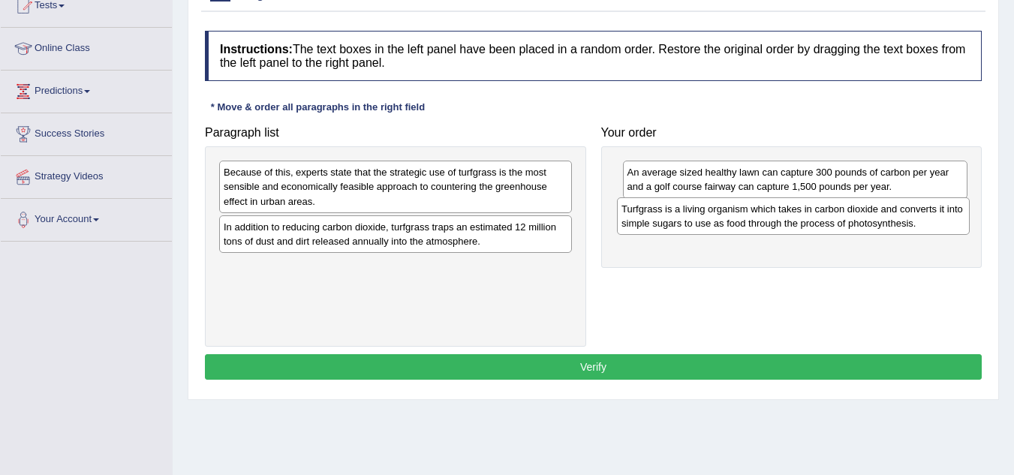
drag, startPoint x: 492, startPoint y: 277, endPoint x: 890, endPoint y: 219, distance: 401.8
click at [890, 219] on div "Turfgrass is a living organism which takes in carbon dioxide and converts it in…" at bounding box center [793, 216] width 353 height 38
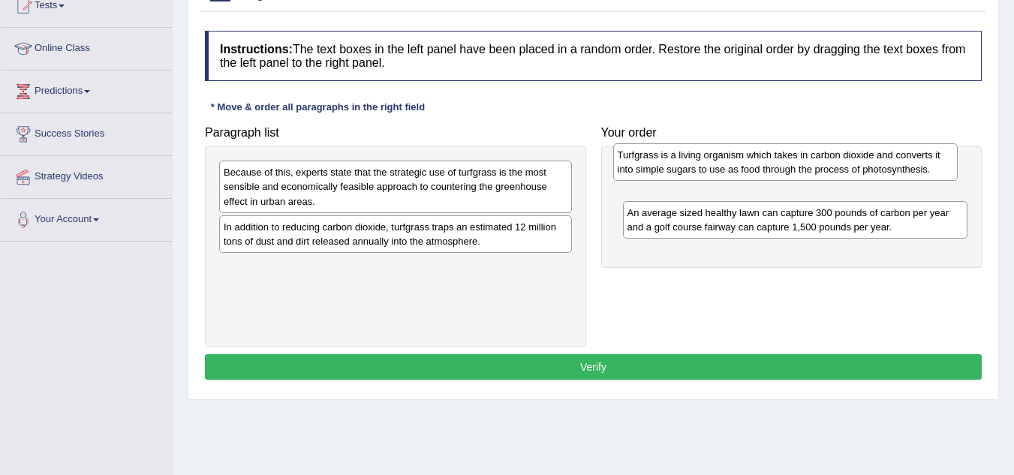
drag, startPoint x: 816, startPoint y: 224, endPoint x: 807, endPoint y: 166, distance: 59.3
click at [807, 166] on div "Turfgrass is a living organism which takes in carbon dioxide and converts it in…" at bounding box center [785, 162] width 345 height 38
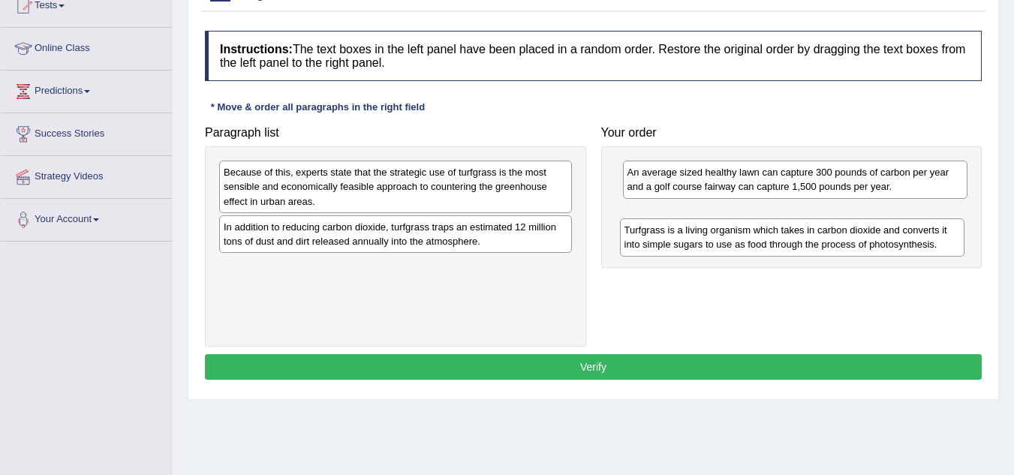
drag, startPoint x: 681, startPoint y: 187, endPoint x: 678, endPoint y: 245, distance: 58.6
click at [678, 245] on div "Turfgrass is a living organism which takes in carbon dioxide and converts it in…" at bounding box center [792, 237] width 345 height 38
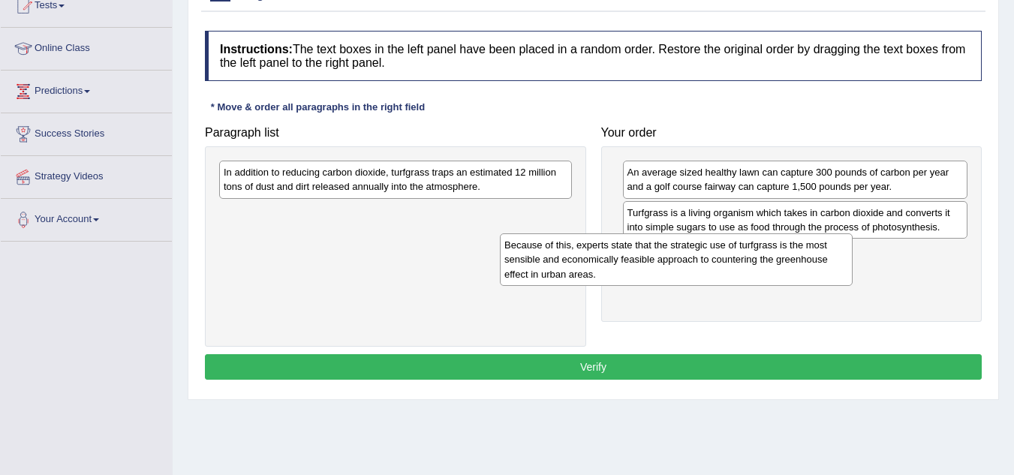
drag, startPoint x: 442, startPoint y: 187, endPoint x: 734, endPoint y: 262, distance: 301.4
click at [734, 262] on div "Because of this, experts state that the strategic use of turfgrass is the most …" at bounding box center [676, 259] width 353 height 52
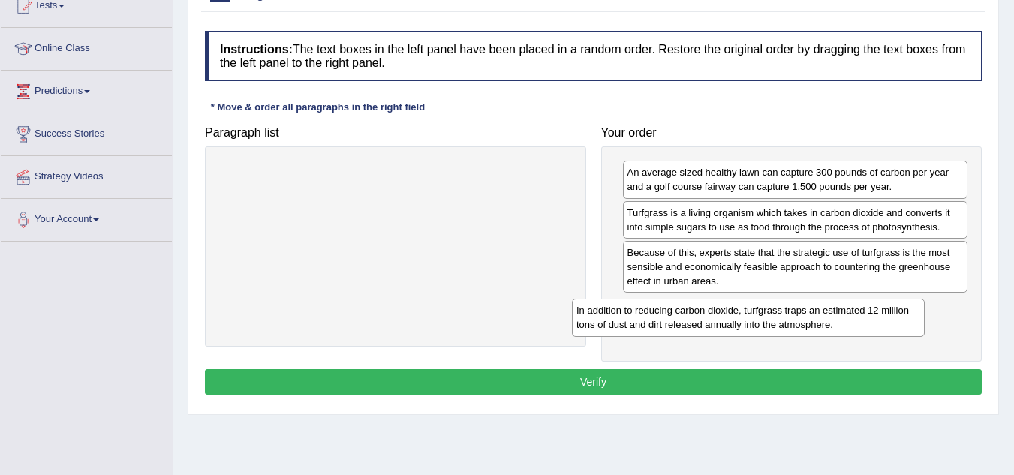
drag, startPoint x: 409, startPoint y: 179, endPoint x: 795, endPoint y: 317, distance: 409.4
click at [795, 317] on div "In addition to reducing carbon dioxide, turfgrass traps an estimated 12 million…" at bounding box center [748, 318] width 353 height 38
click at [759, 379] on button "Verify" at bounding box center [593, 382] width 777 height 26
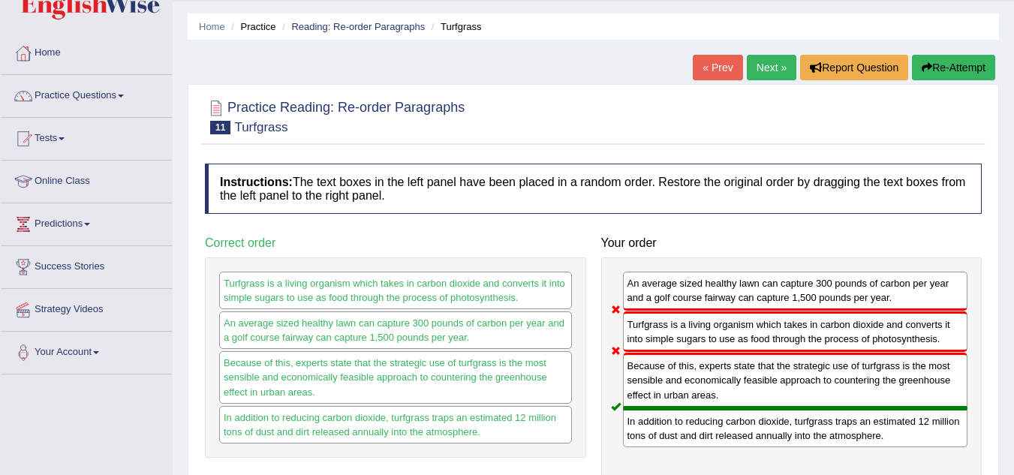
scroll to position [29, 0]
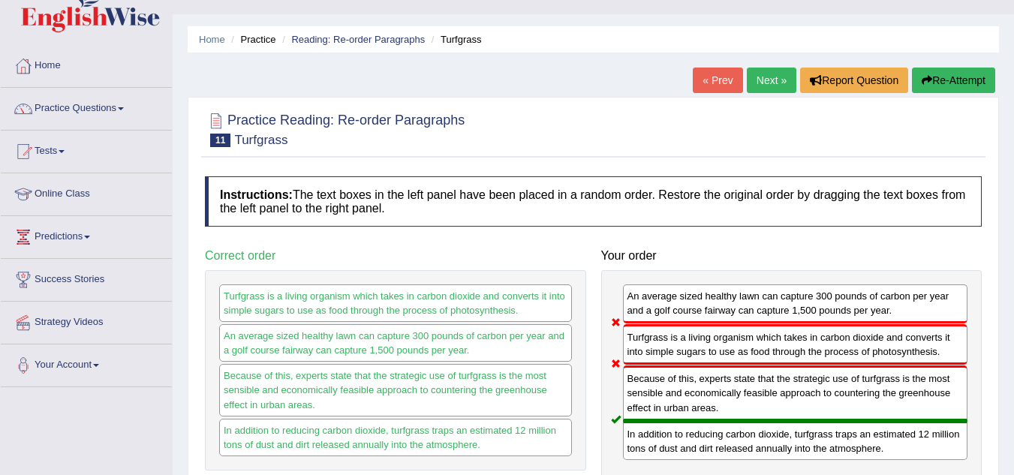
click at [750, 87] on link "Next »" at bounding box center [772, 81] width 50 height 26
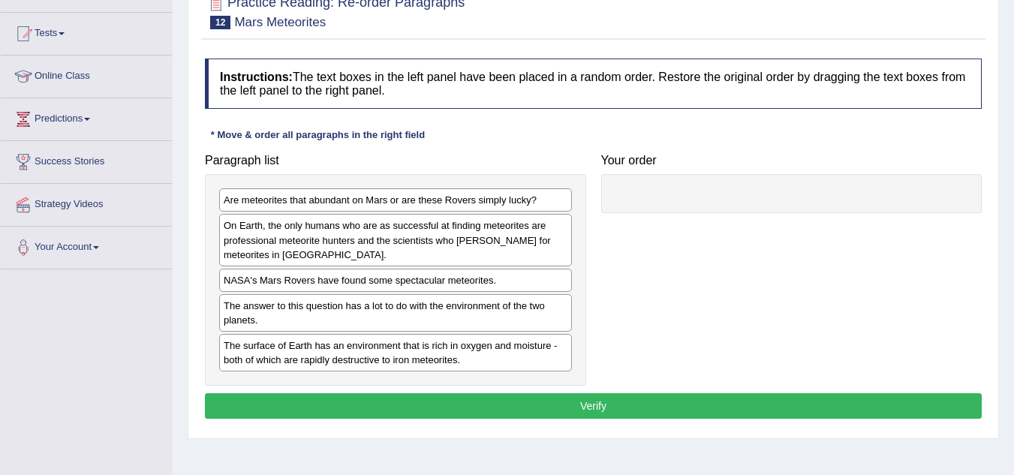
scroll to position [133, 0]
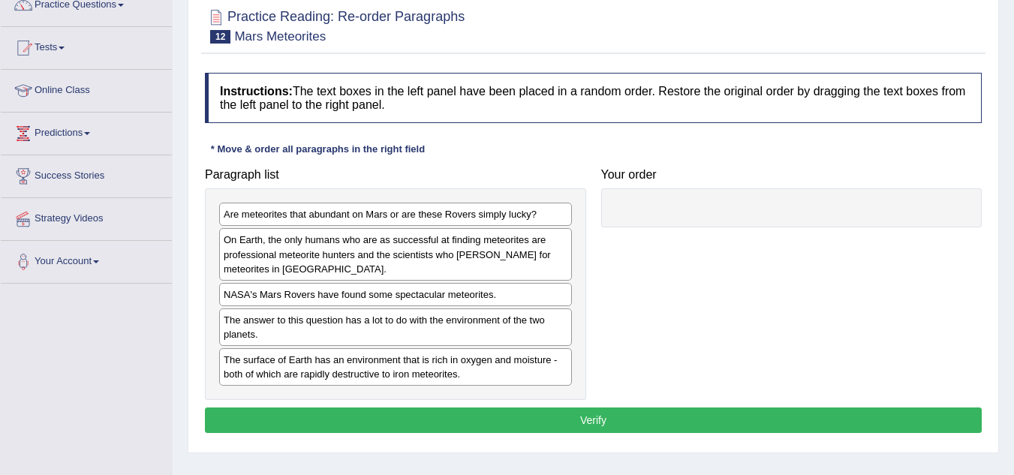
click at [356, 378] on div "The surface of Earth has an environment that is rich in oxygen and moisture - b…" at bounding box center [395, 367] width 353 height 38
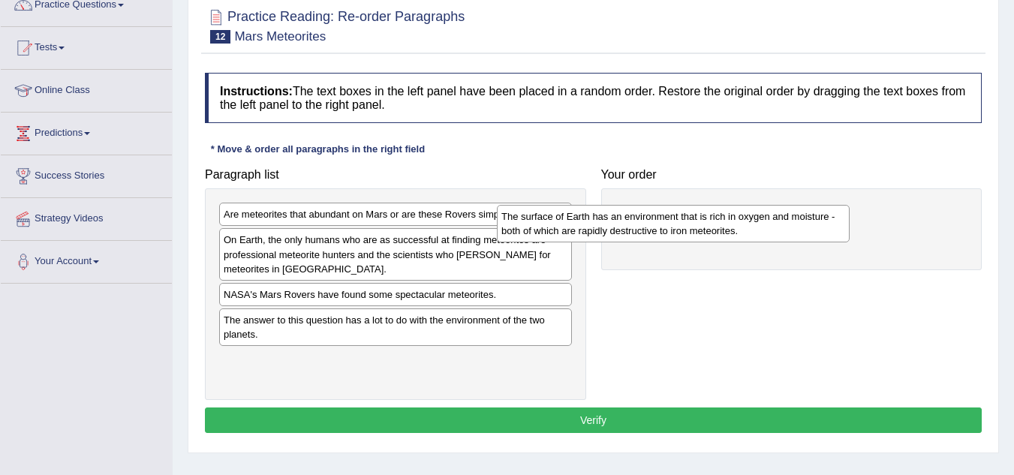
drag, startPoint x: 356, startPoint y: 378, endPoint x: 663, endPoint y: 209, distance: 350.2
click at [663, 209] on div "The surface of Earth has an environment that is rich in oxygen and moisture - b…" at bounding box center [673, 224] width 353 height 38
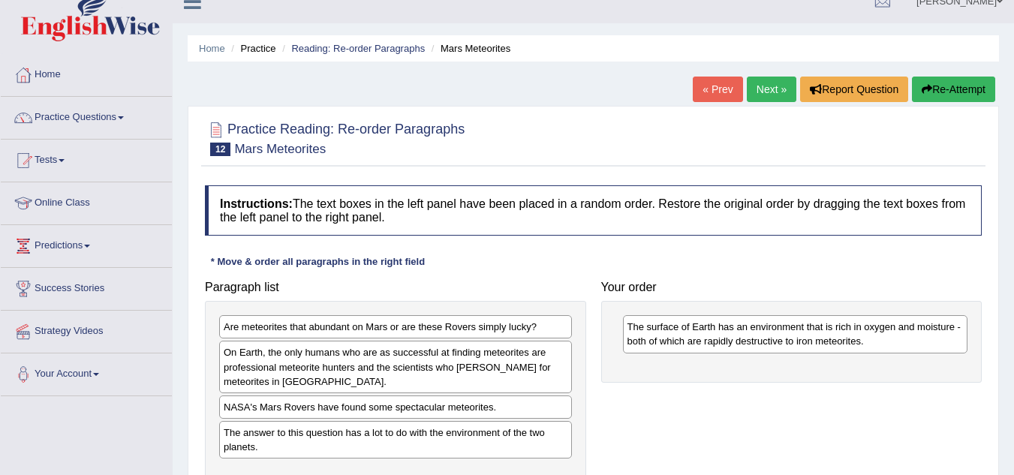
scroll to position [12, 0]
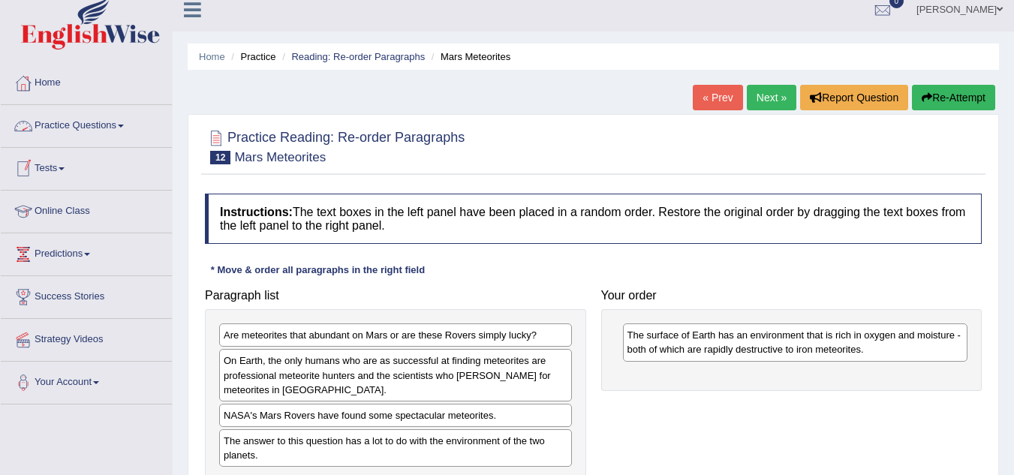
click at [111, 124] on link "Practice Questions" at bounding box center [86, 124] width 171 height 38
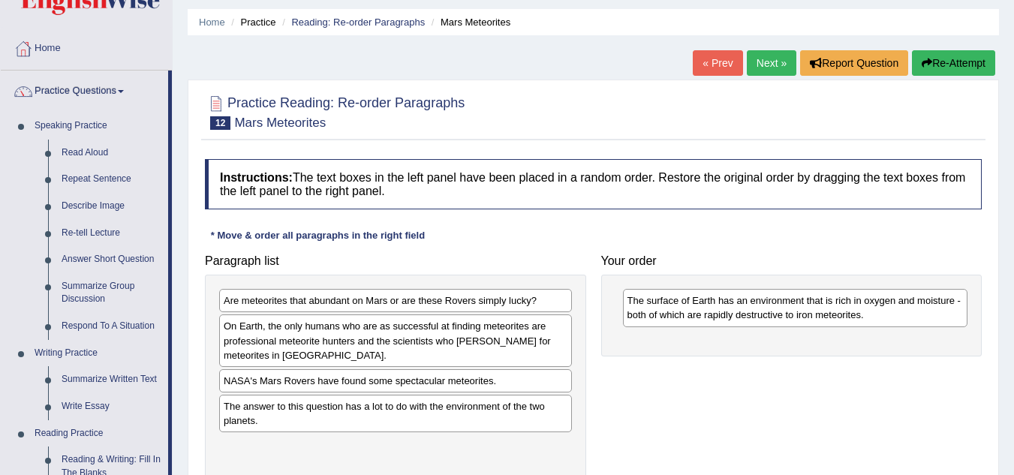
scroll to position [29, 0]
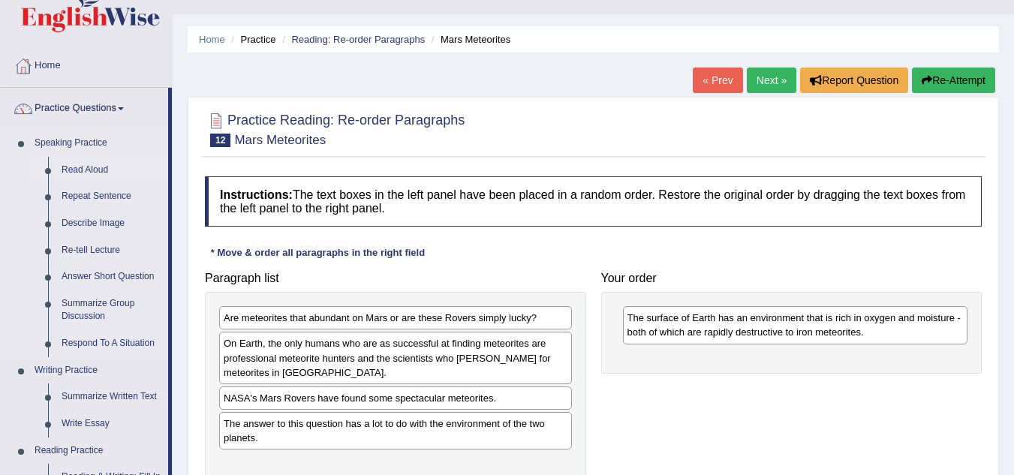
drag, startPoint x: 170, startPoint y: 211, endPoint x: 164, endPoint y: 172, distance: 39.5
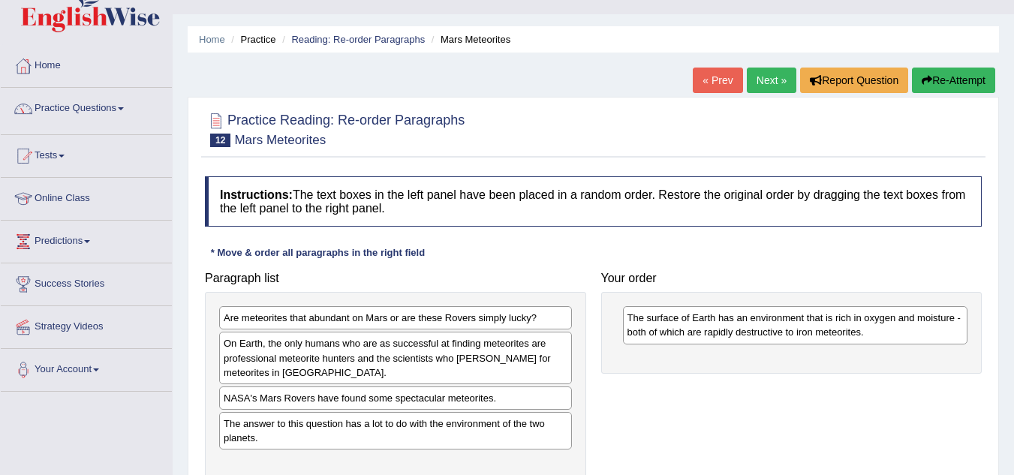
scroll to position [0, 0]
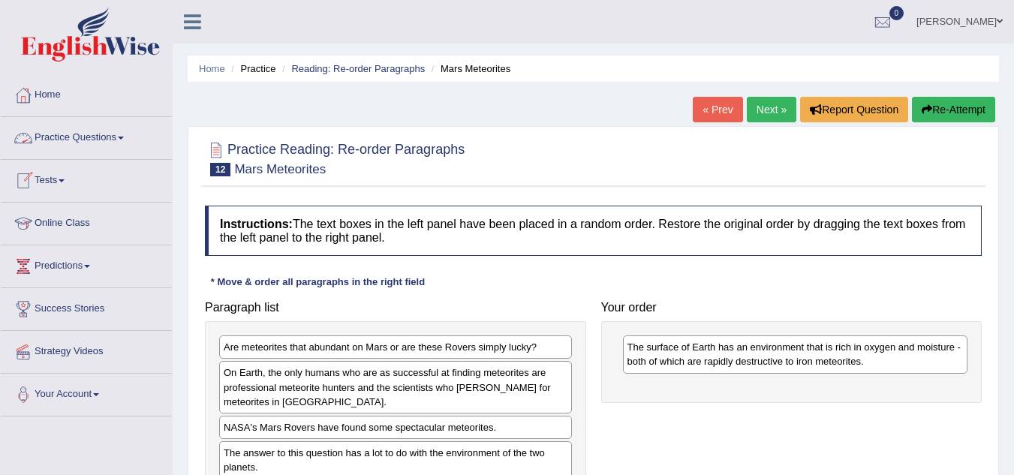
click at [115, 124] on link "Practice Questions" at bounding box center [86, 136] width 171 height 38
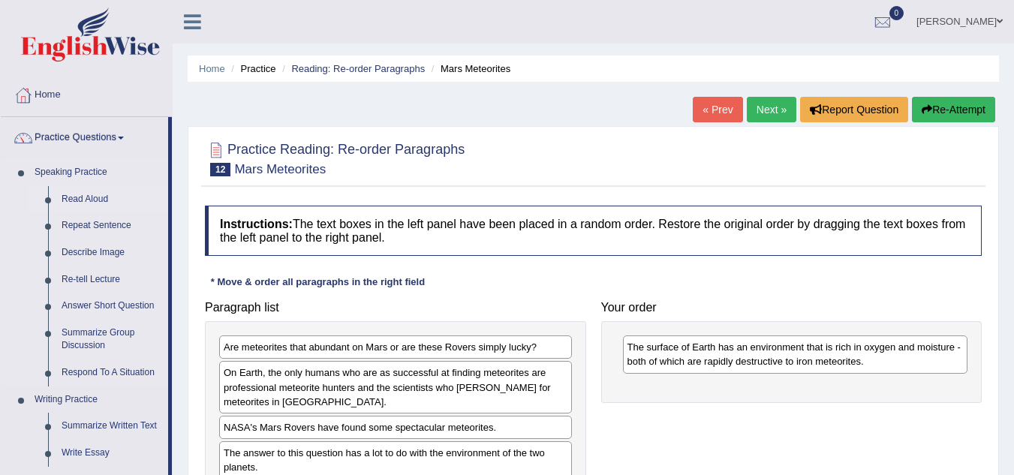
click at [79, 198] on link "Read Aloud" at bounding box center [111, 199] width 113 height 27
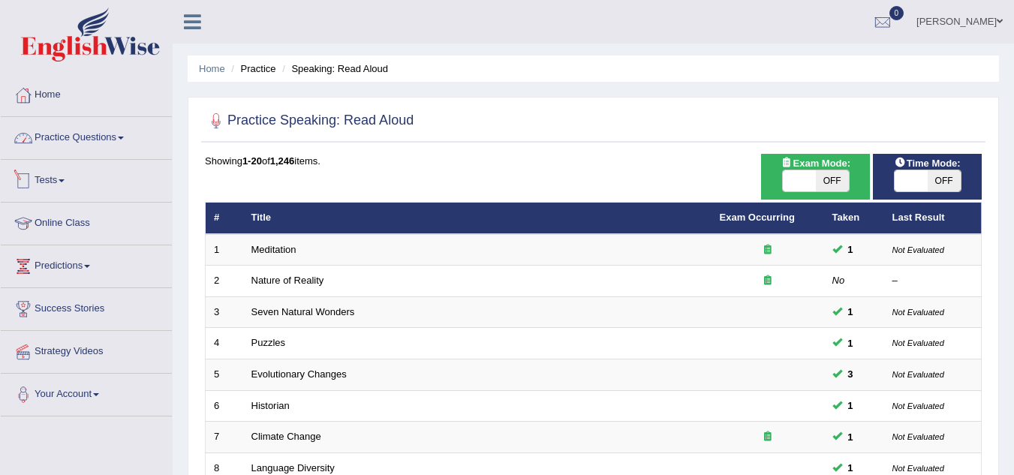
click at [103, 136] on link "Practice Questions" at bounding box center [86, 136] width 171 height 38
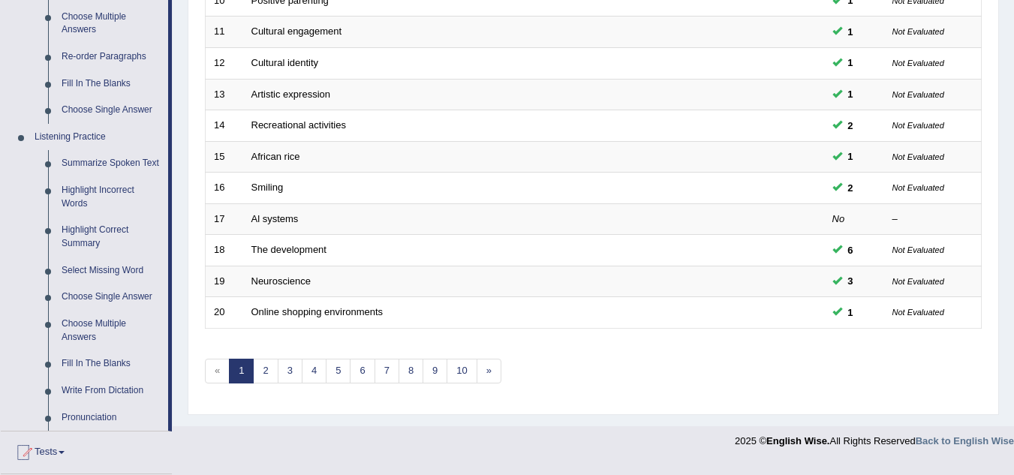
scroll to position [530, 0]
click at [103, 263] on link "Select Missing Word" at bounding box center [111, 270] width 113 height 27
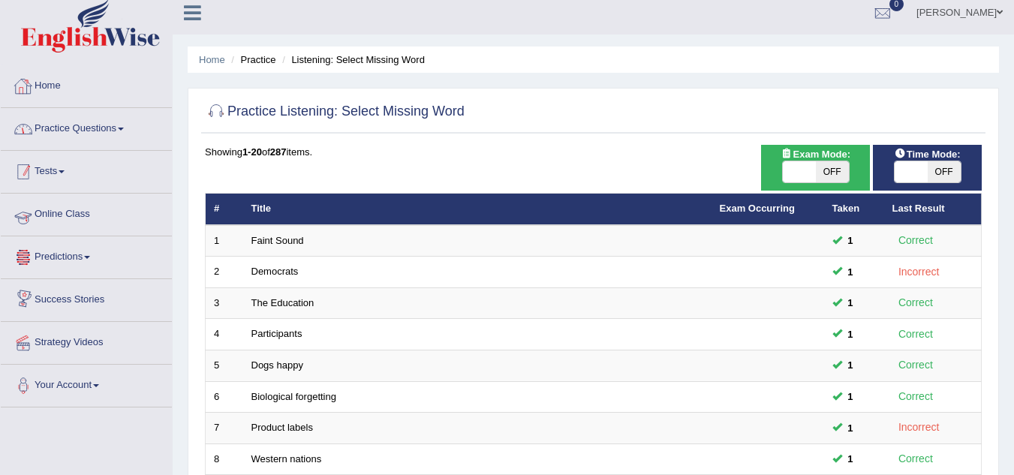
scroll to position [9, 0]
click at [89, 131] on link "Practice Questions" at bounding box center [86, 127] width 171 height 38
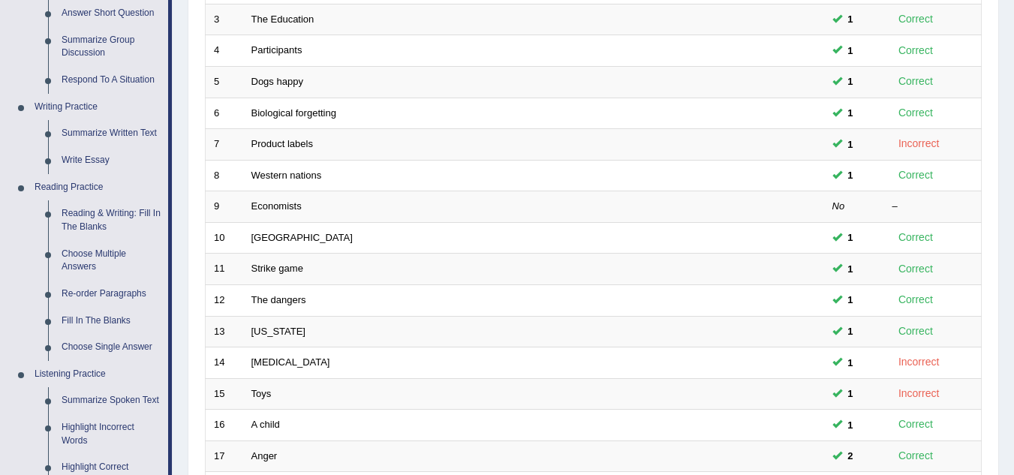
scroll to position [292, 0]
click at [83, 218] on link "Reading & Writing: Fill In The Blanks" at bounding box center [111, 221] width 113 height 40
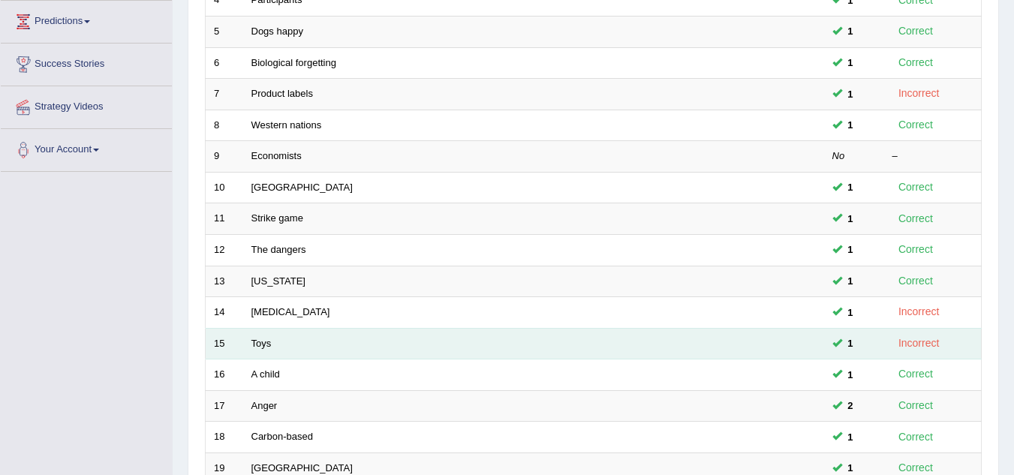
scroll to position [441, 0]
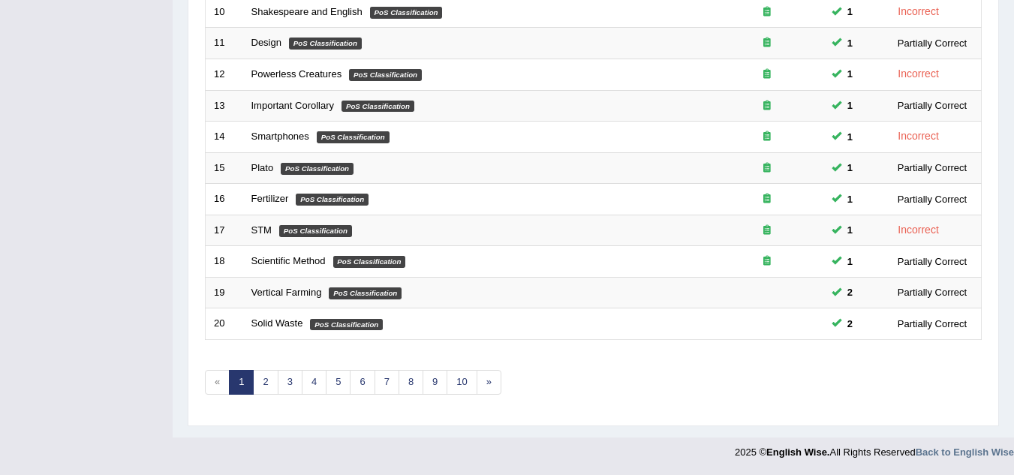
scroll to position [518, 0]
click at [272, 382] on link "2" at bounding box center [265, 383] width 25 height 25
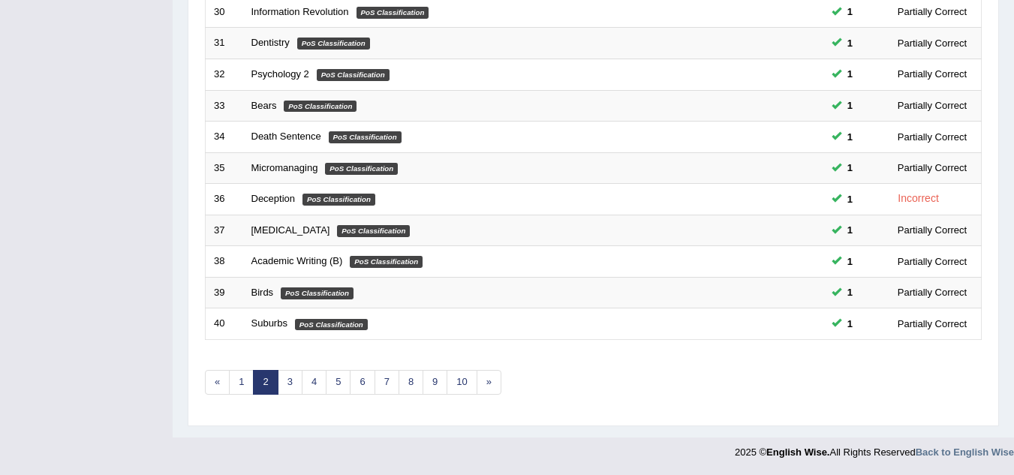
scroll to position [518, 0]
click at [297, 386] on link "3" at bounding box center [290, 383] width 25 height 25
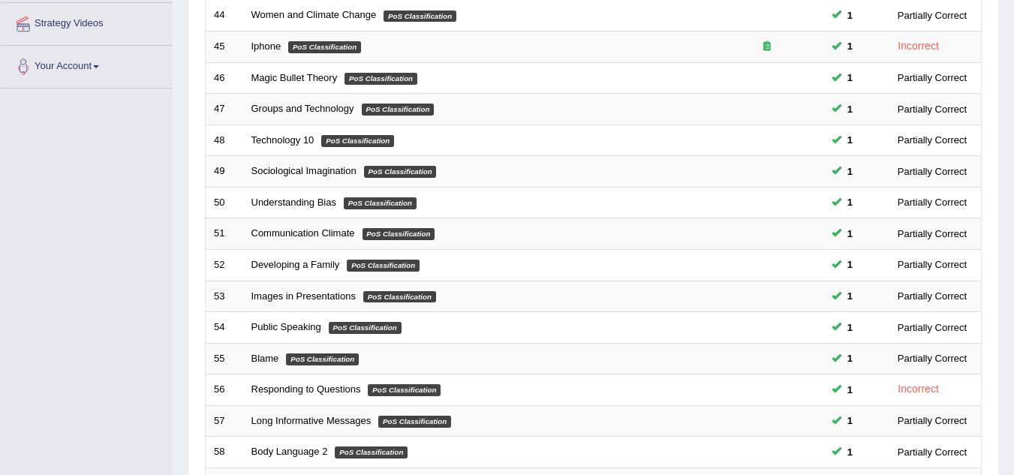
scroll to position [440, 0]
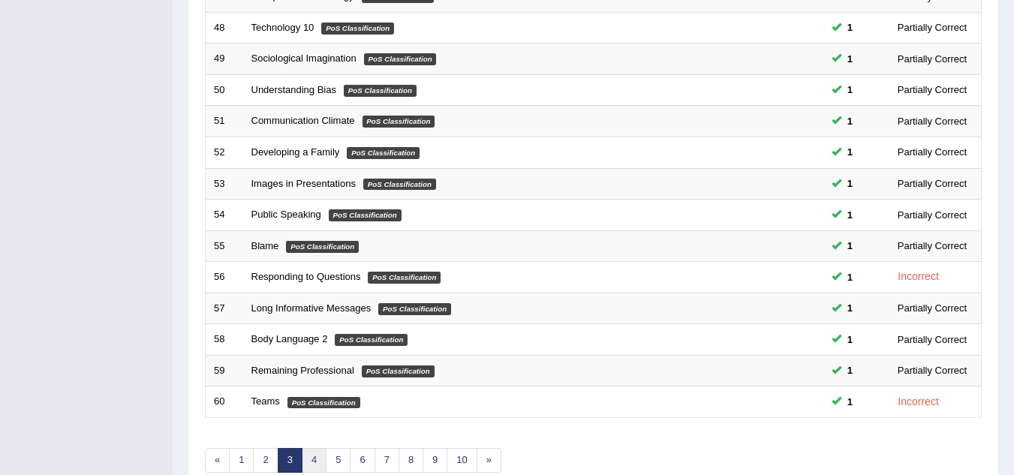
click at [306, 457] on link "4" at bounding box center [314, 460] width 25 height 25
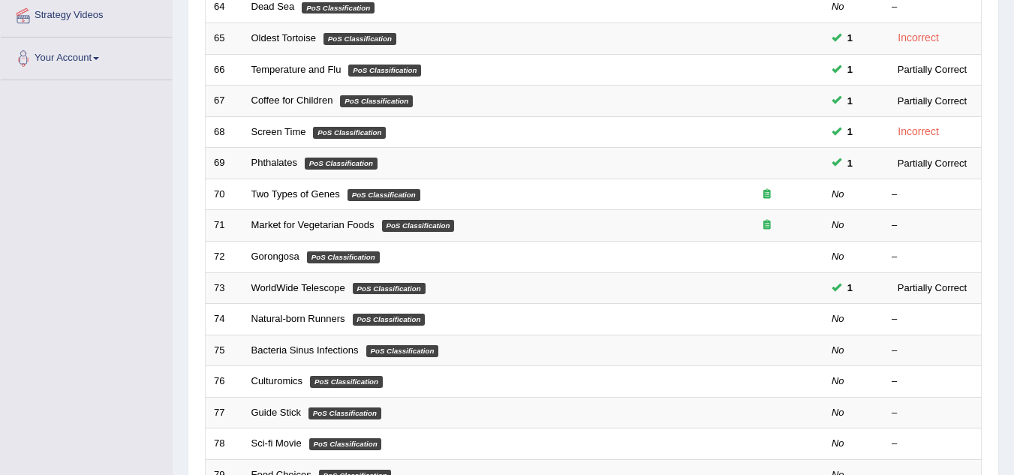
scroll to position [337, 0]
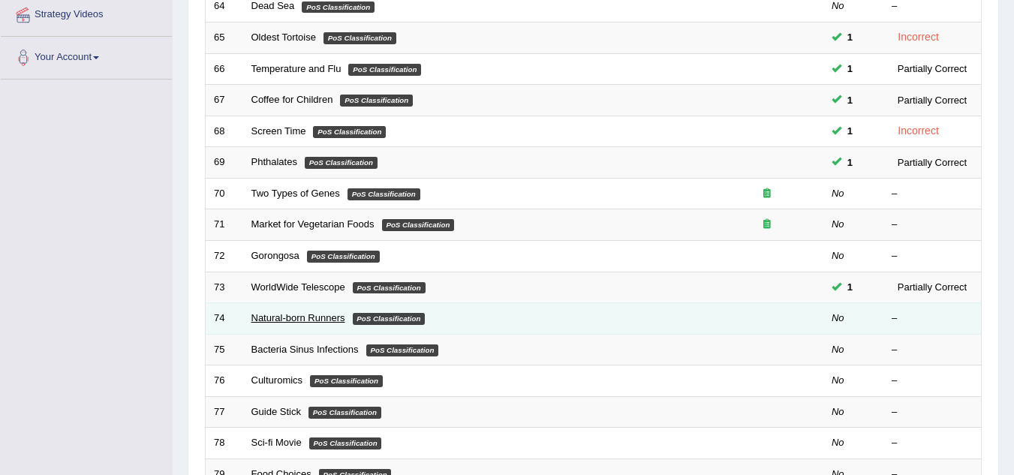
click at [280, 317] on link "Natural-born Runners" at bounding box center [298, 317] width 94 height 11
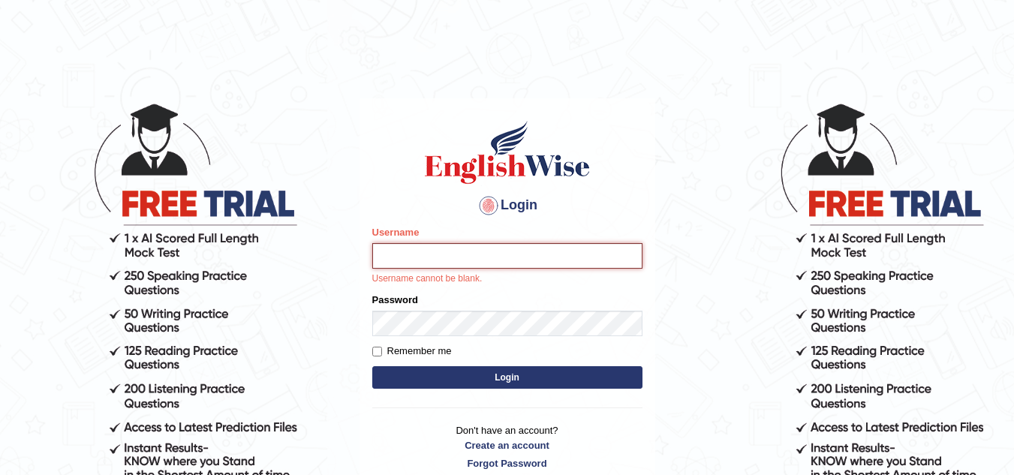
type input "sk247289"
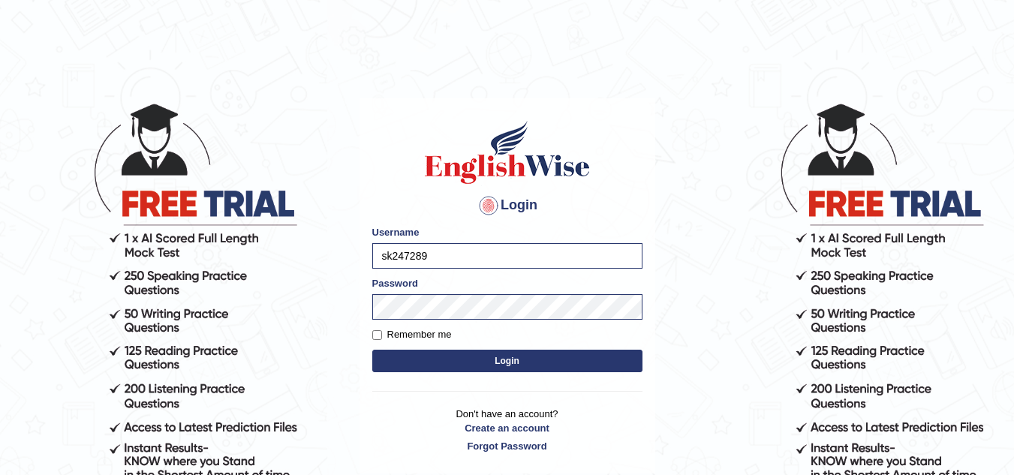
click at [443, 365] on button "Login" at bounding box center [507, 361] width 270 height 23
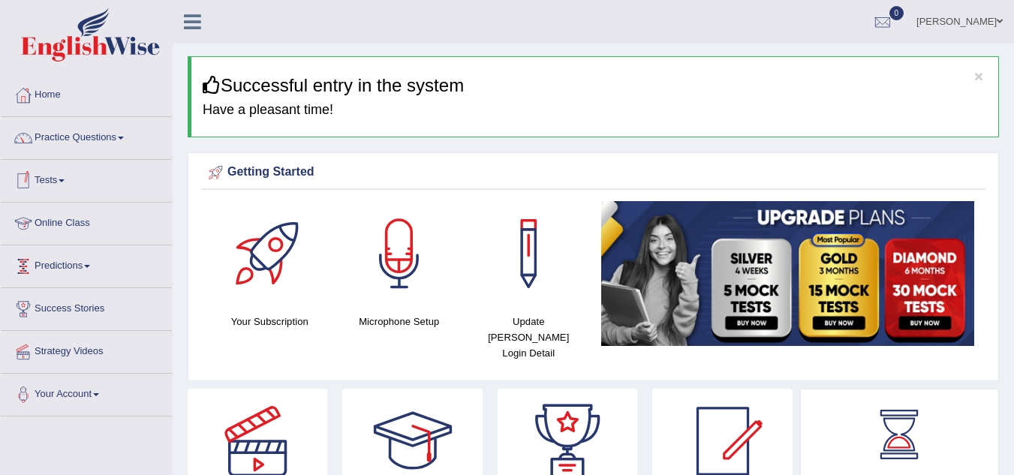
click at [79, 226] on link "Online Class" at bounding box center [86, 222] width 171 height 38
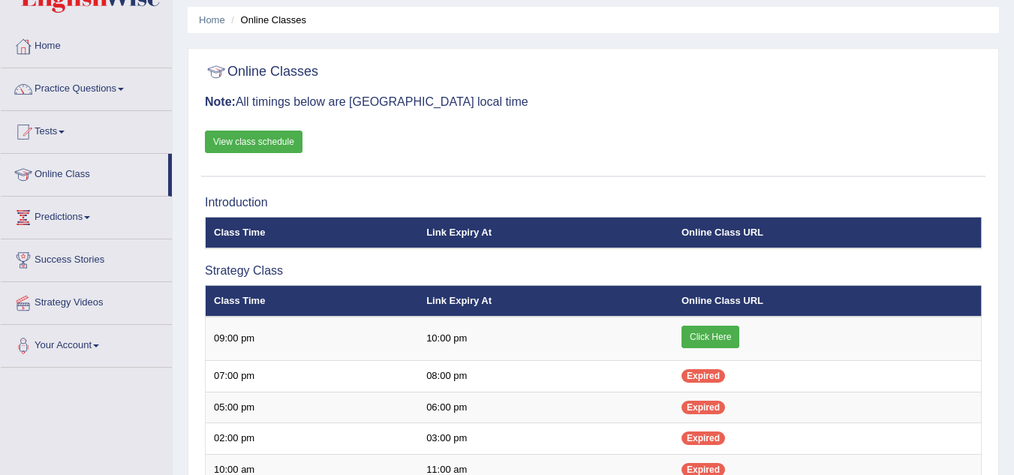
scroll to position [44, 0]
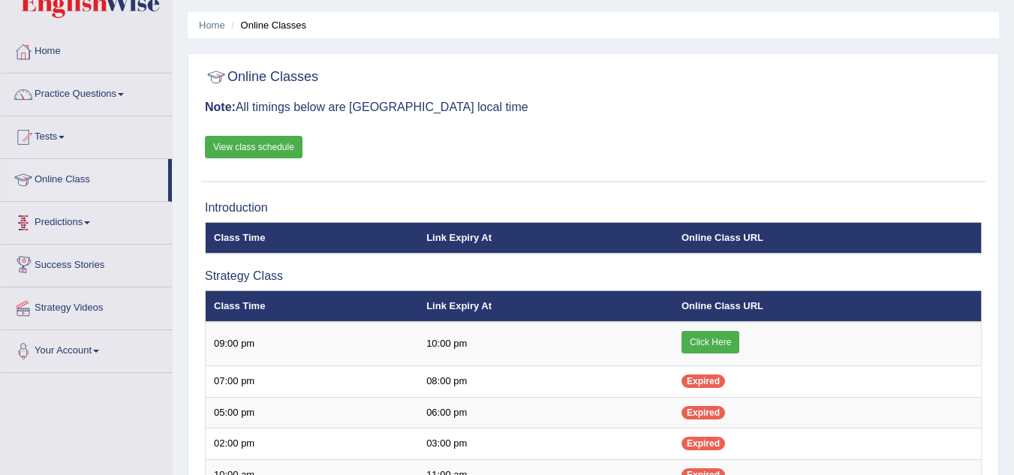
click at [244, 148] on link "View class schedule" at bounding box center [254, 147] width 98 height 23
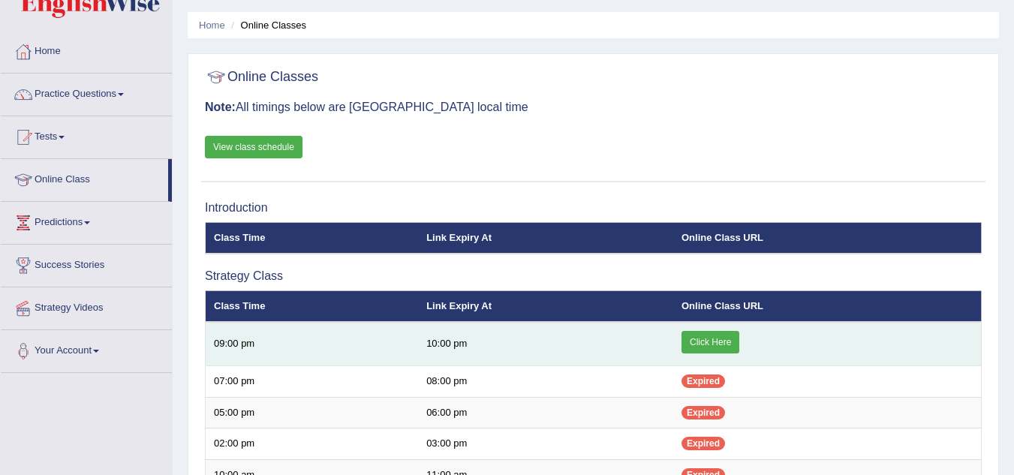
click at [712, 331] on link "Click Here" at bounding box center [710, 342] width 58 height 23
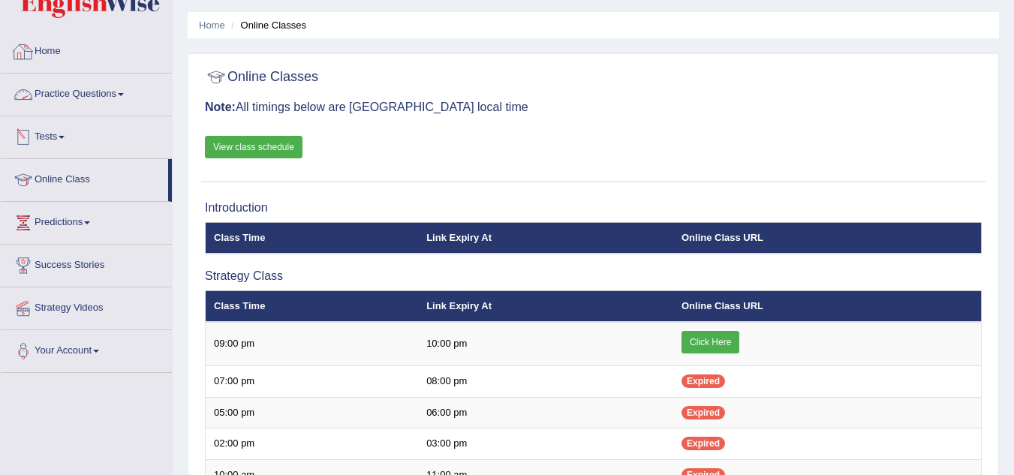
click at [59, 49] on link "Home" at bounding box center [86, 50] width 171 height 38
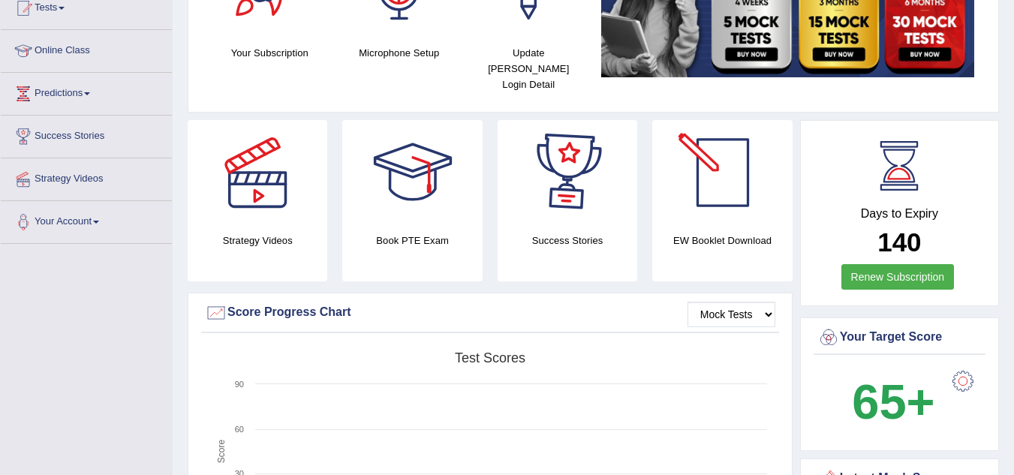
scroll to position [173, 0]
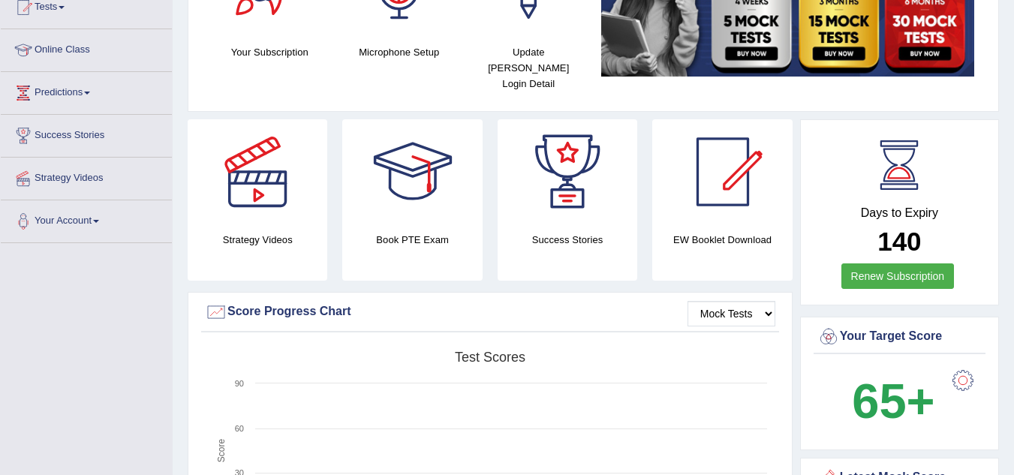
click at [714, 232] on h4 "EW Booklet Download" at bounding box center [722, 240] width 140 height 16
click at [711, 166] on div at bounding box center [722, 171] width 105 height 105
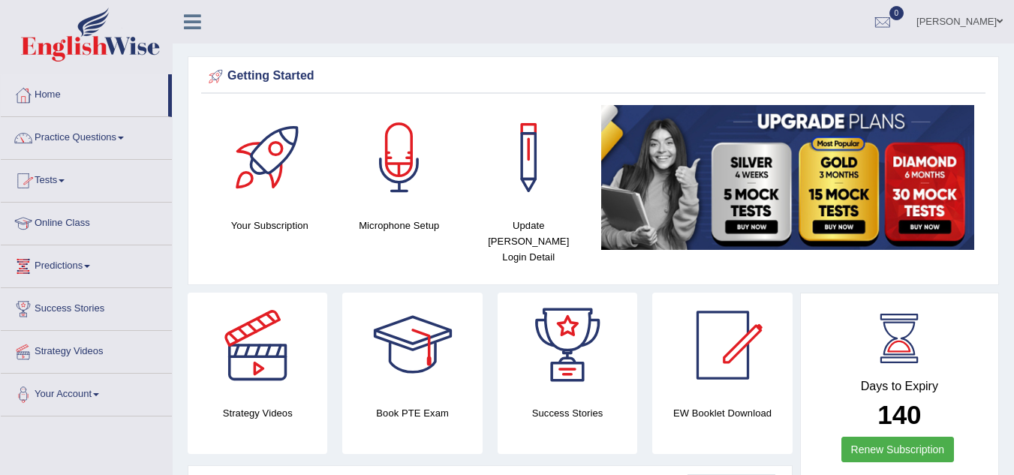
click at [112, 135] on link "Practice Questions" at bounding box center [86, 136] width 171 height 38
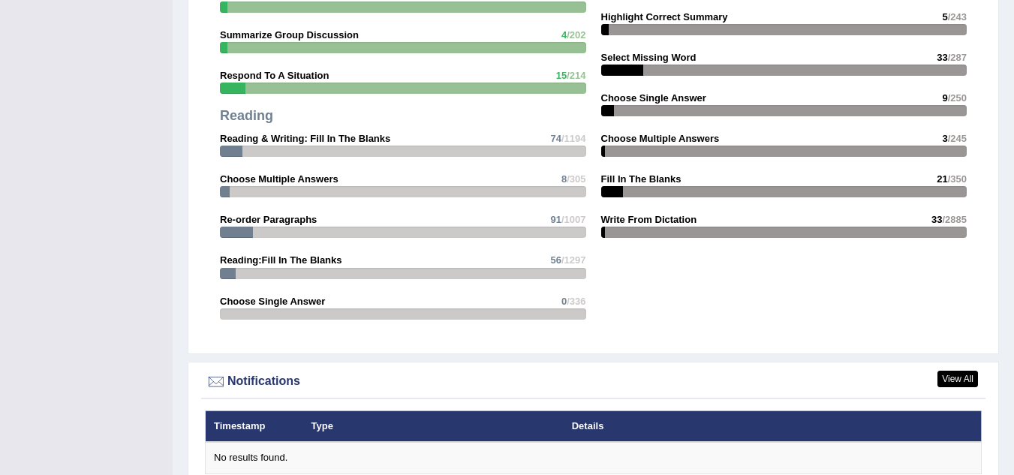
scroll to position [1483, 0]
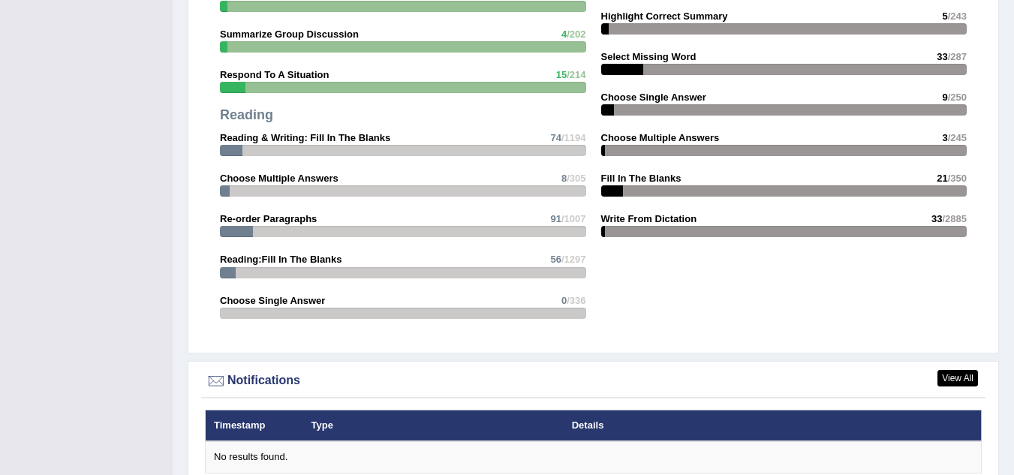
click at [458, 290] on div "Speaking Read Aloud 37 /51 Repeat Sentence 118 /2652 Describe Image 14 /787 Re-…" at bounding box center [402, 63] width 381 height 539
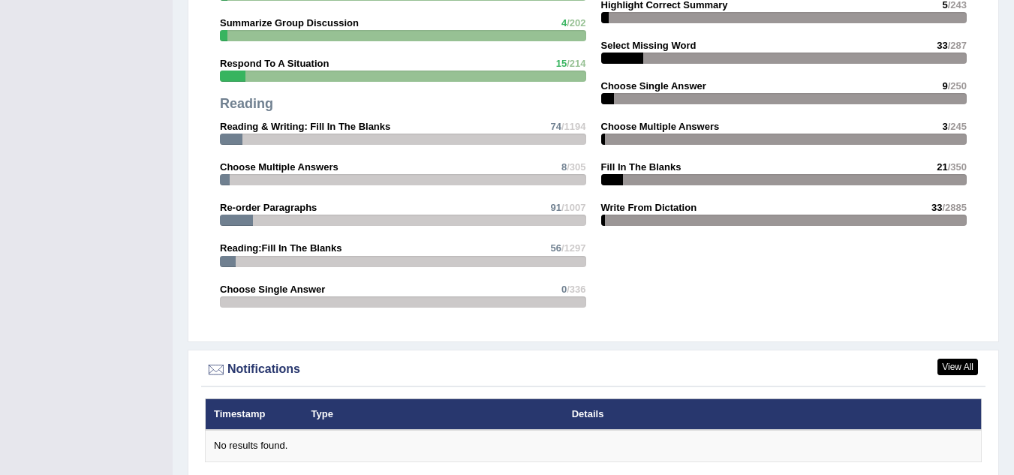
scroll to position [1654, 0]
